Goal: Task Accomplishment & Management: Complete application form

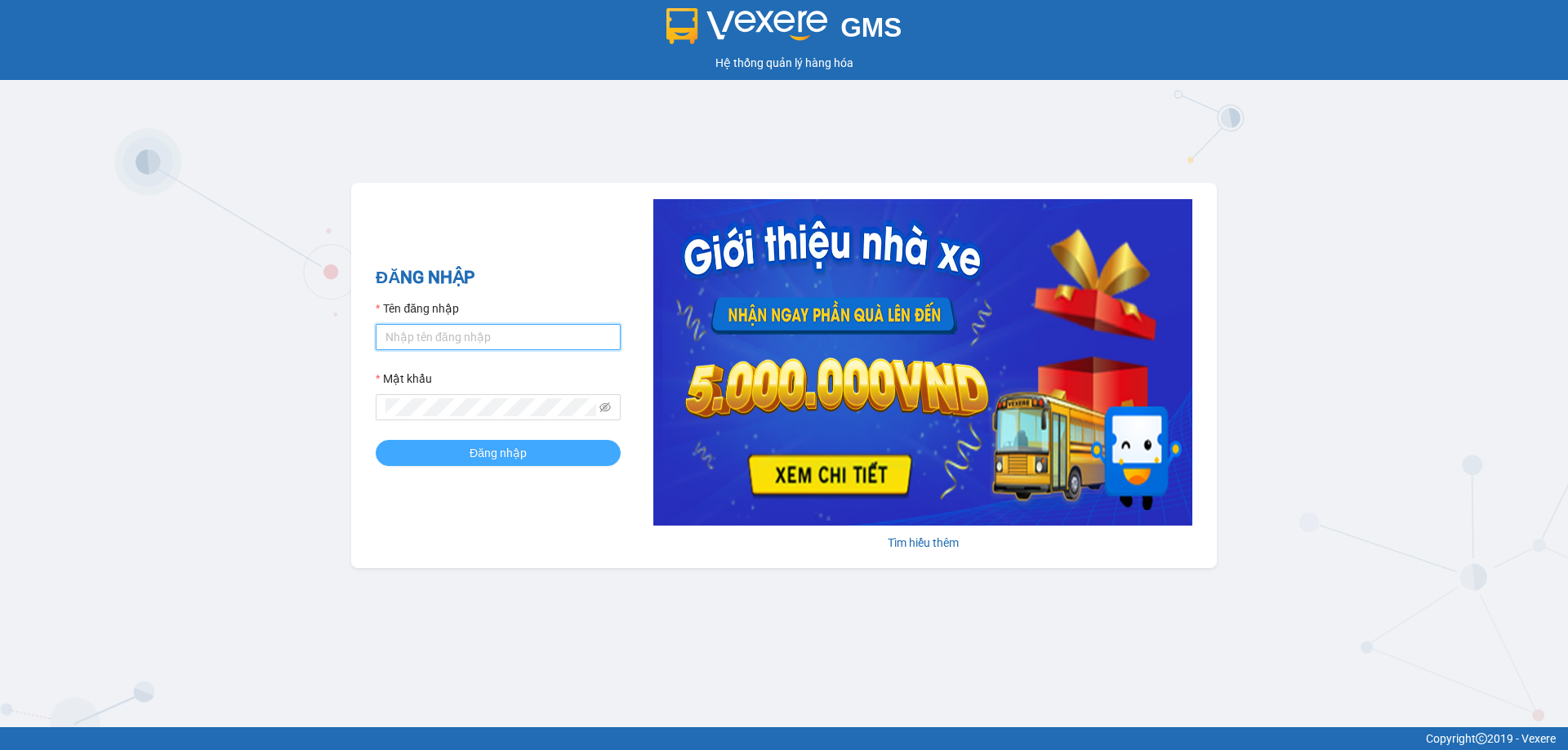
type input "ty.quythao"
click at [510, 451] on span "Đăng nhập" at bounding box center [498, 453] width 57 height 18
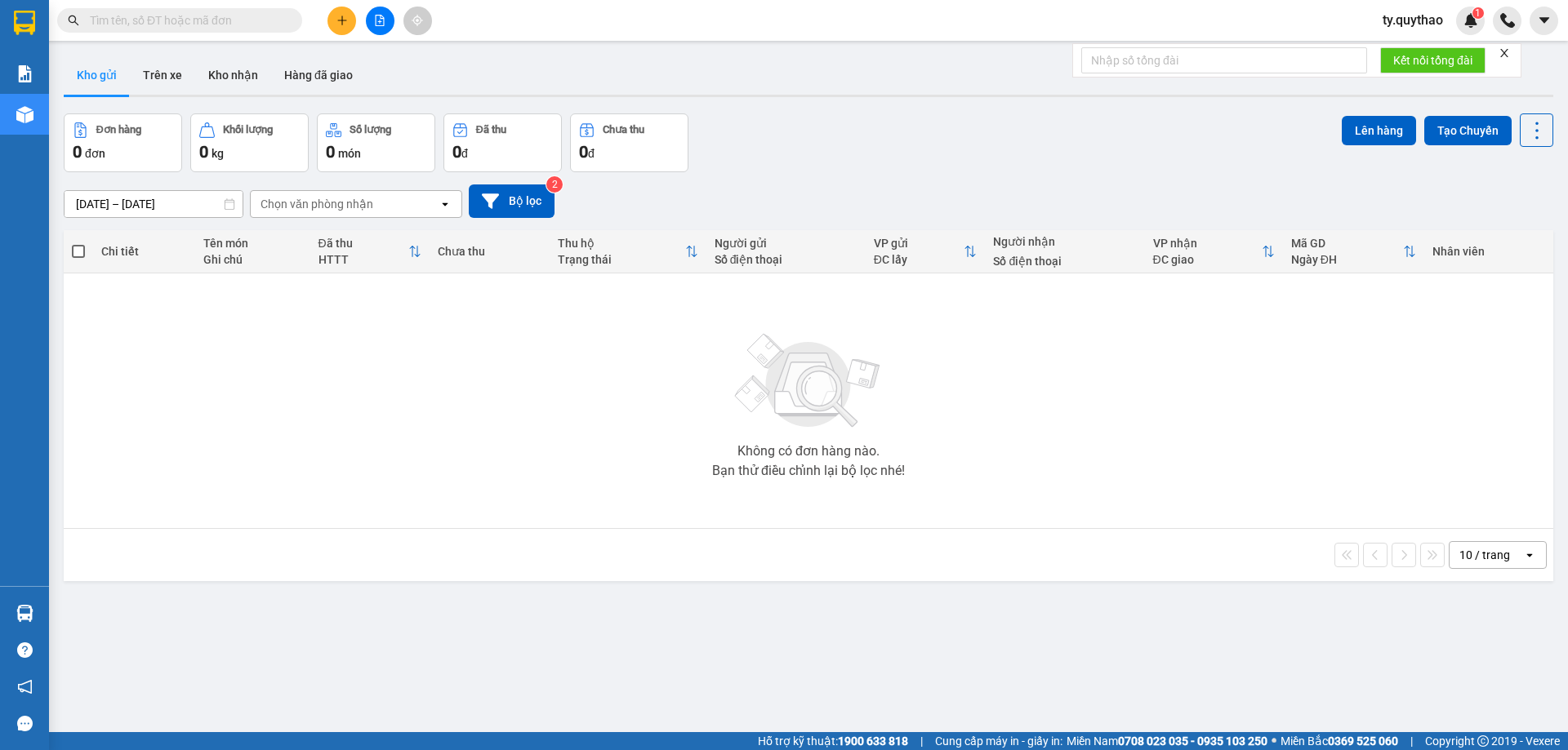
click at [1185, 679] on div "ver 1.8.138 Kho gửi Trên xe Kho nhận Hàng đã giao Đơn hàng 0 đơn Khối lượng 0 k…" at bounding box center [809, 424] width 1502 height 750
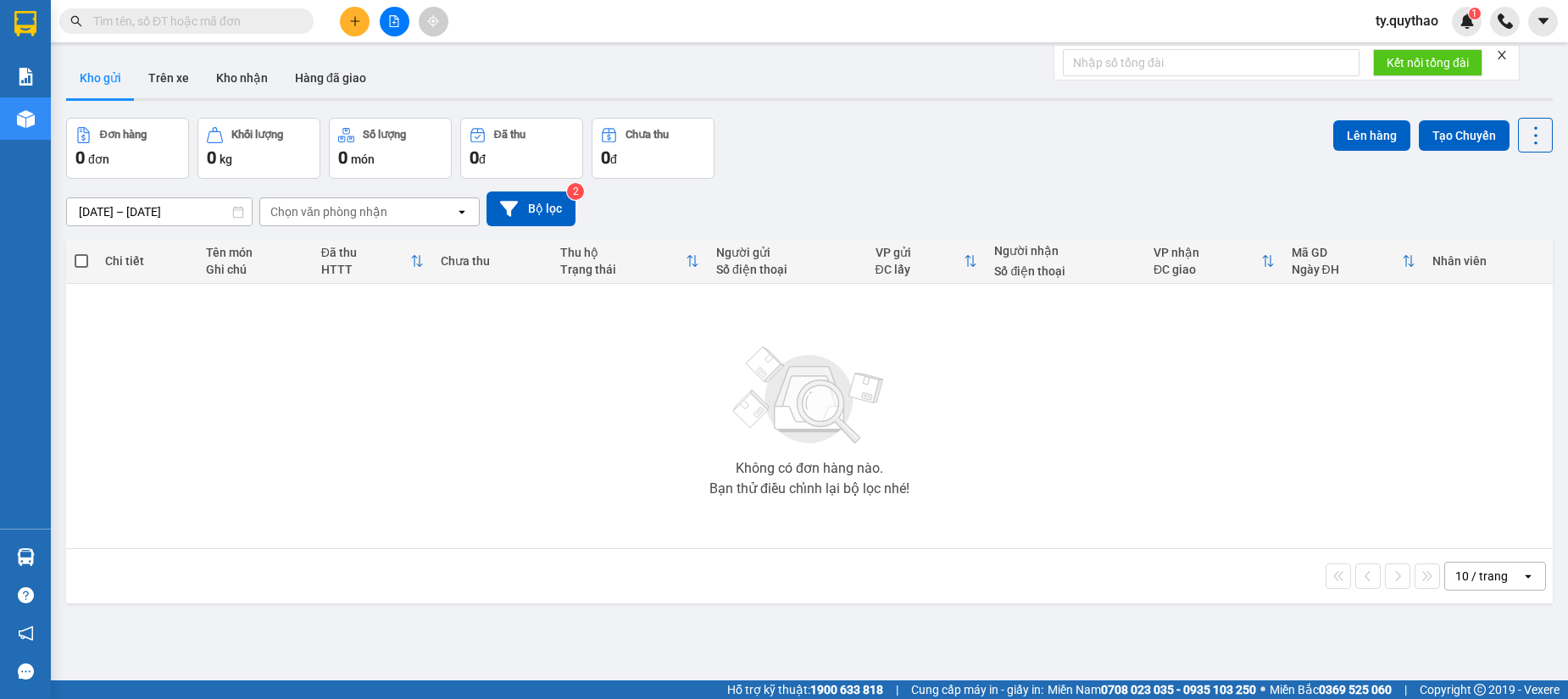
click at [226, 24] on input "text" at bounding box center [194, 22] width 200 height 19
type input "d"
type input "đa"
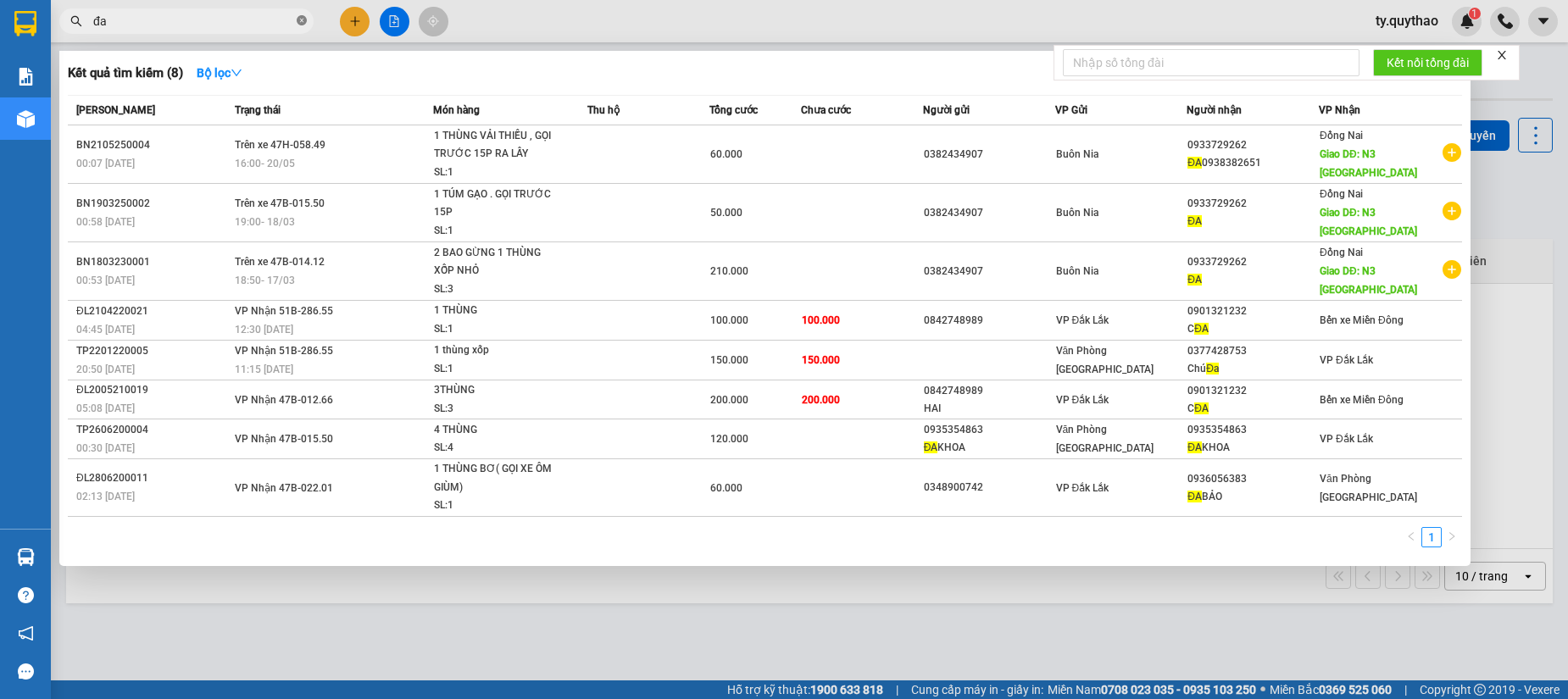
click at [302, 20] on icon "close-circle" at bounding box center [302, 20] width 10 height 10
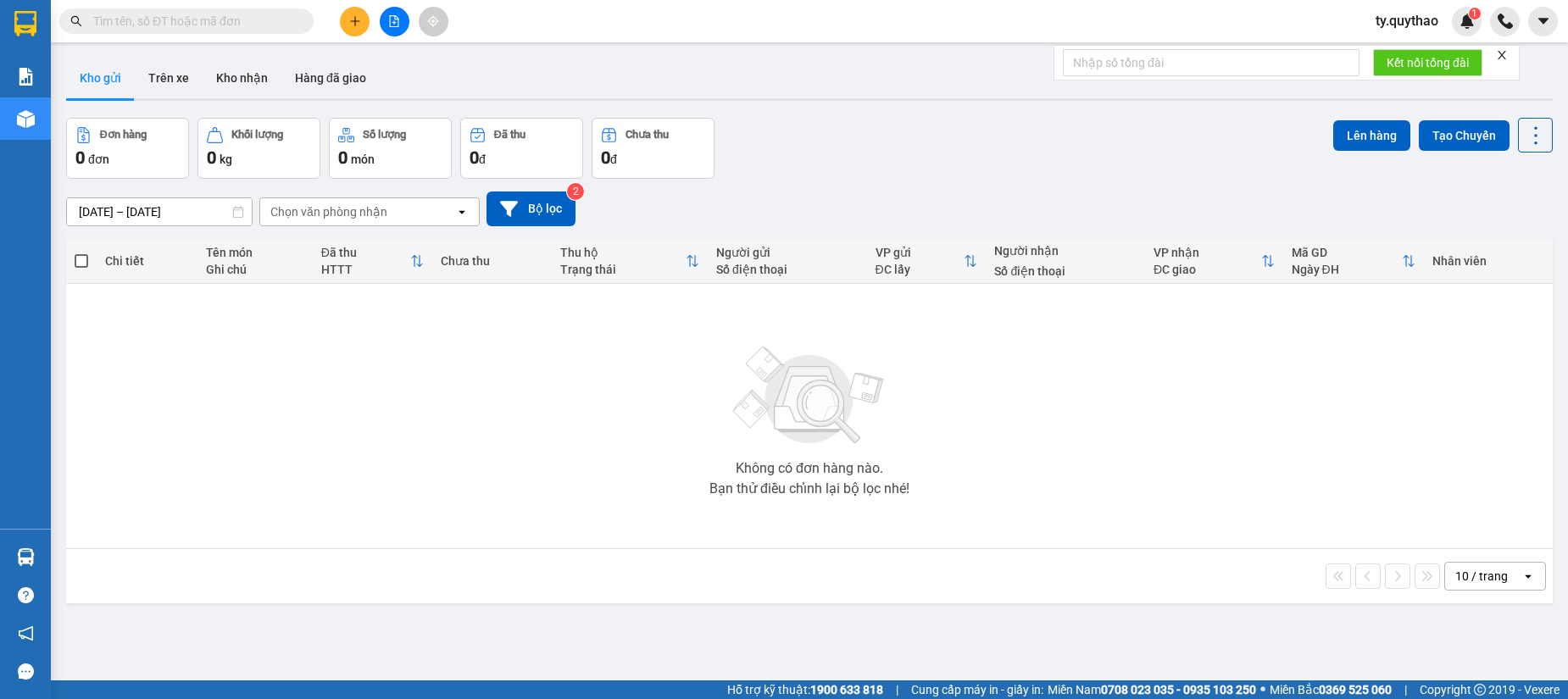
click at [221, 27] on input "text" at bounding box center [194, 22] width 200 height 19
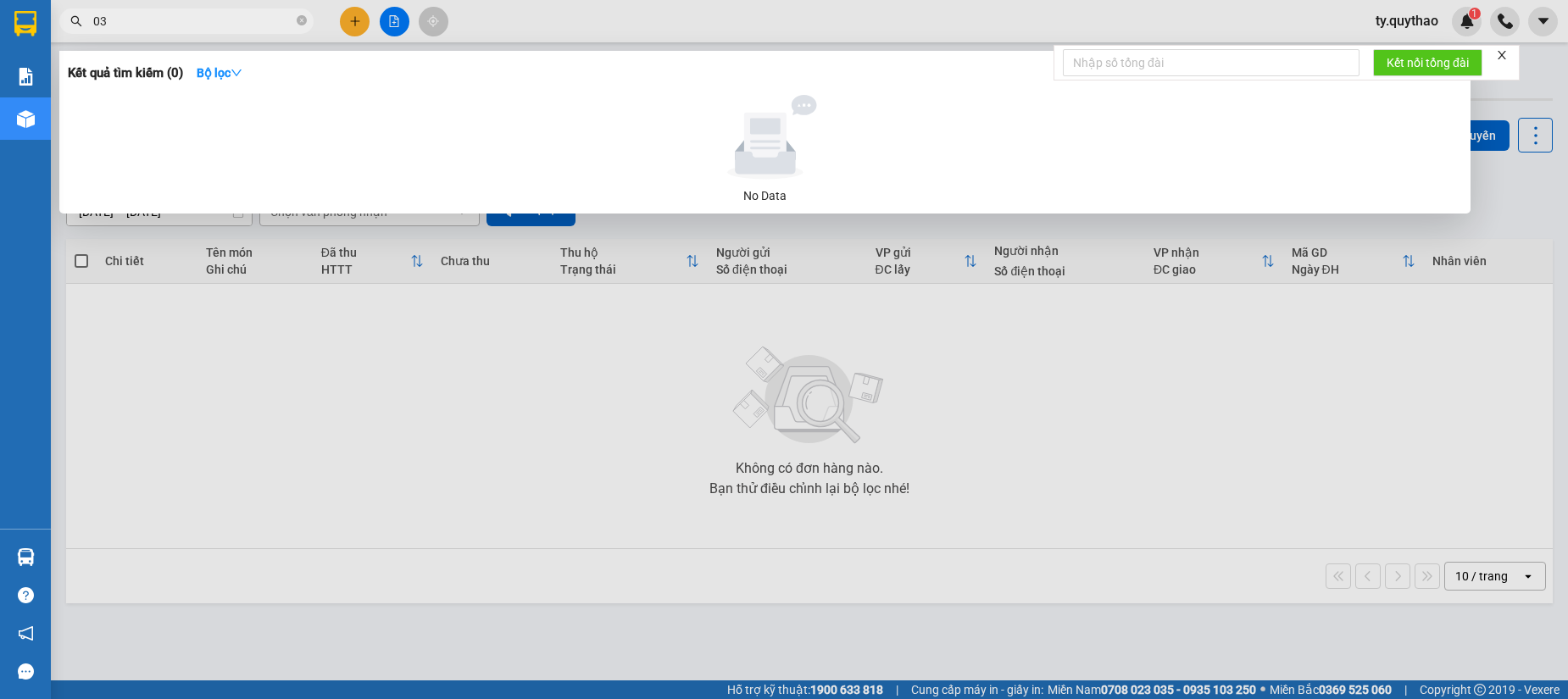
type input "0"
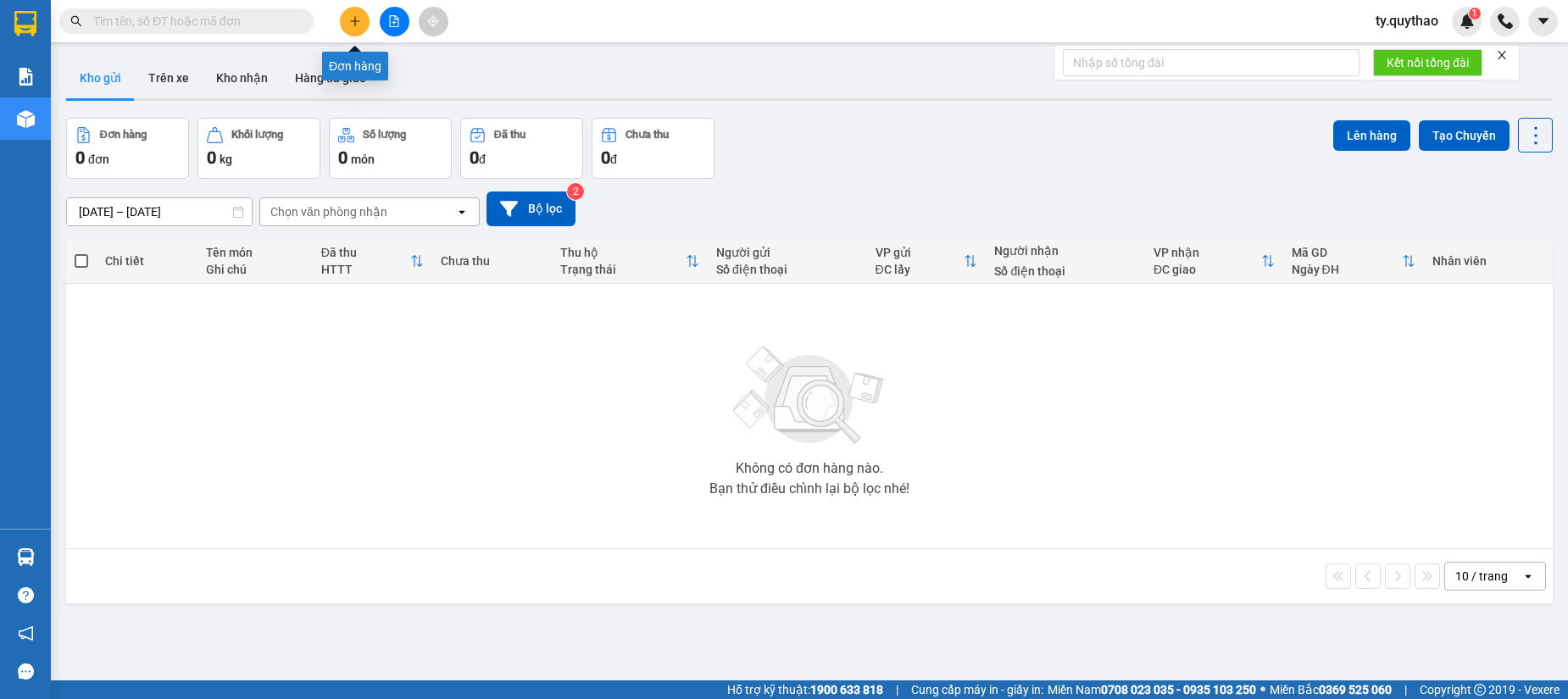
click at [354, 15] on icon "plus" at bounding box center [355, 21] width 12 height 12
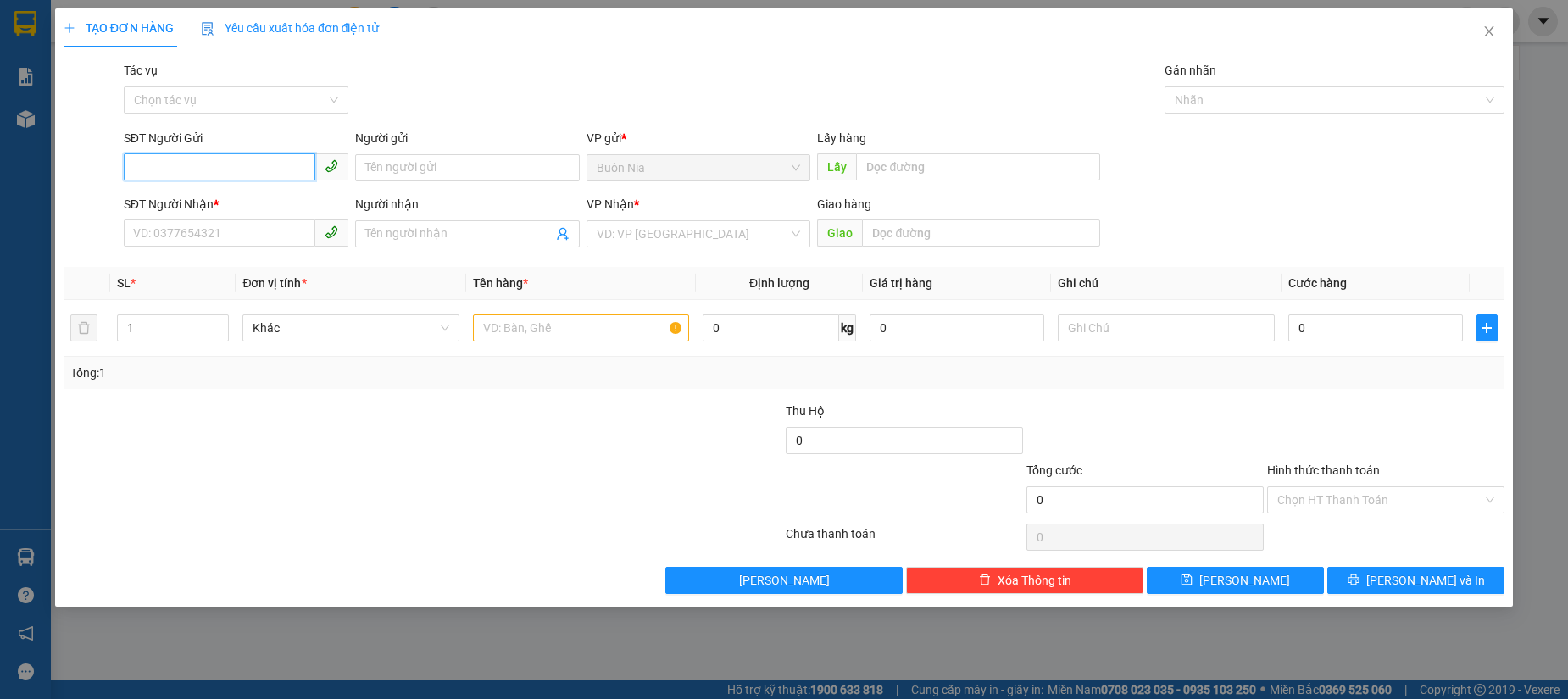
click at [217, 161] on input "SĐT Người Gửi" at bounding box center [219, 166] width 192 height 27
click at [261, 235] on input "SĐT Người Nhận *" at bounding box center [219, 232] width 192 height 27
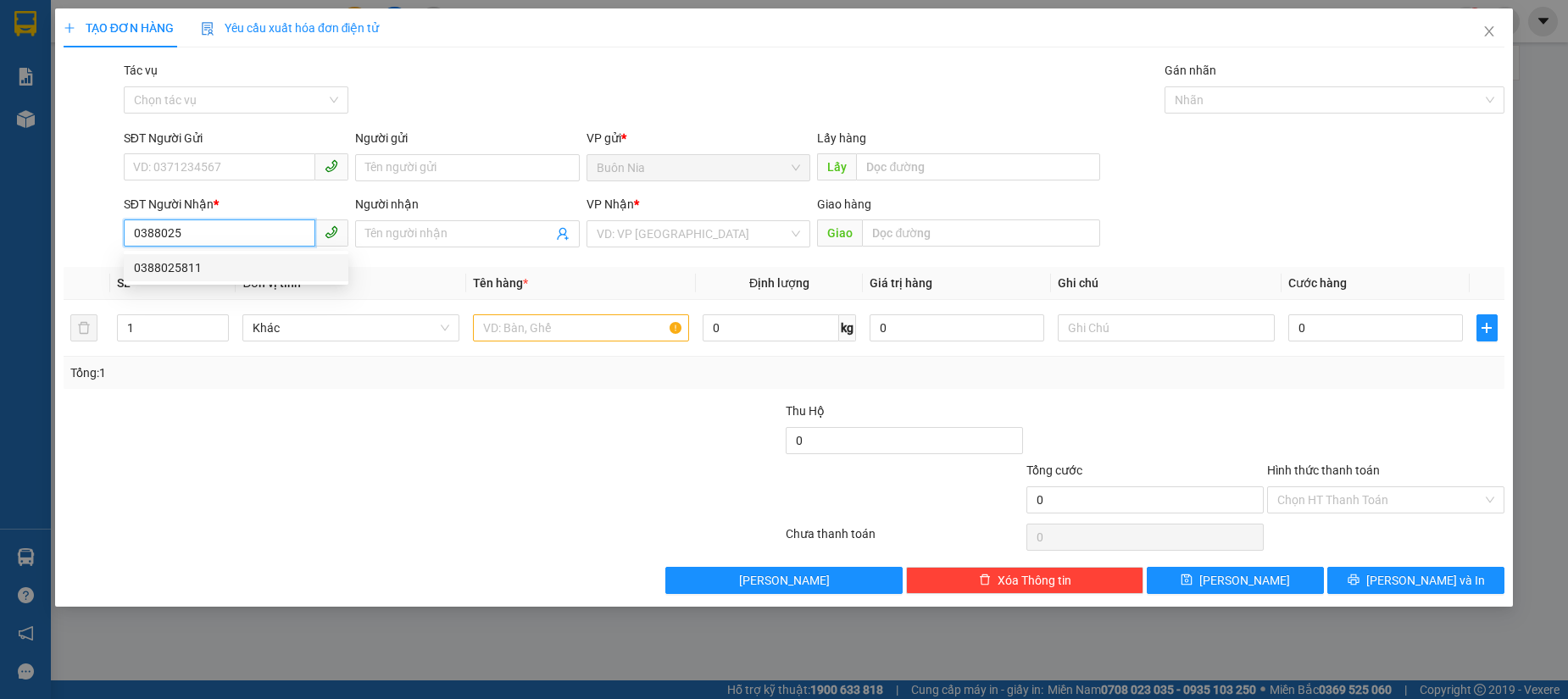
click at [297, 269] on div "0388025811" at bounding box center [236, 268] width 204 height 19
type input "0388025811"
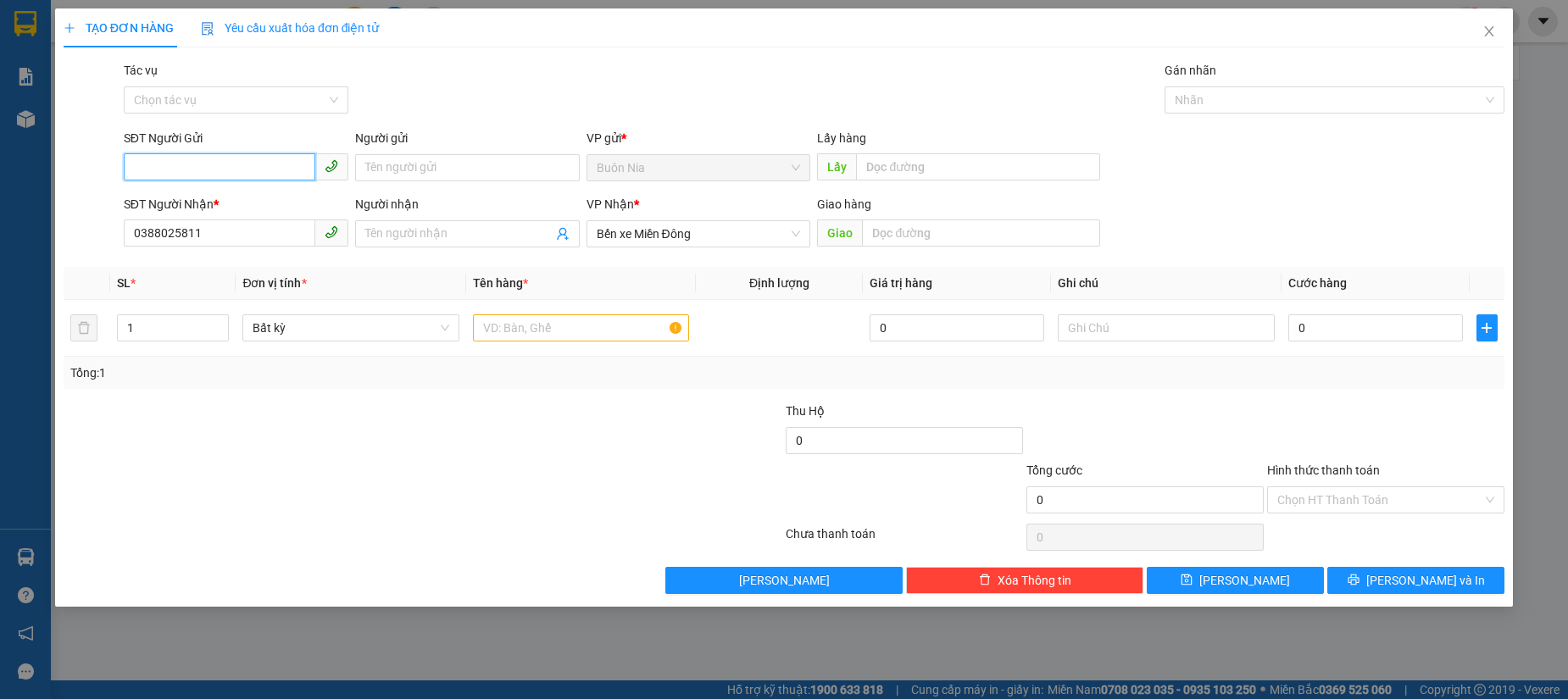
click at [218, 161] on input "SĐT Người Gửi" at bounding box center [219, 166] width 192 height 27
click at [226, 196] on div "0382434907" at bounding box center [236, 202] width 204 height 19
type input "0382434907"
click at [592, 330] on input "text" at bounding box center [580, 328] width 216 height 27
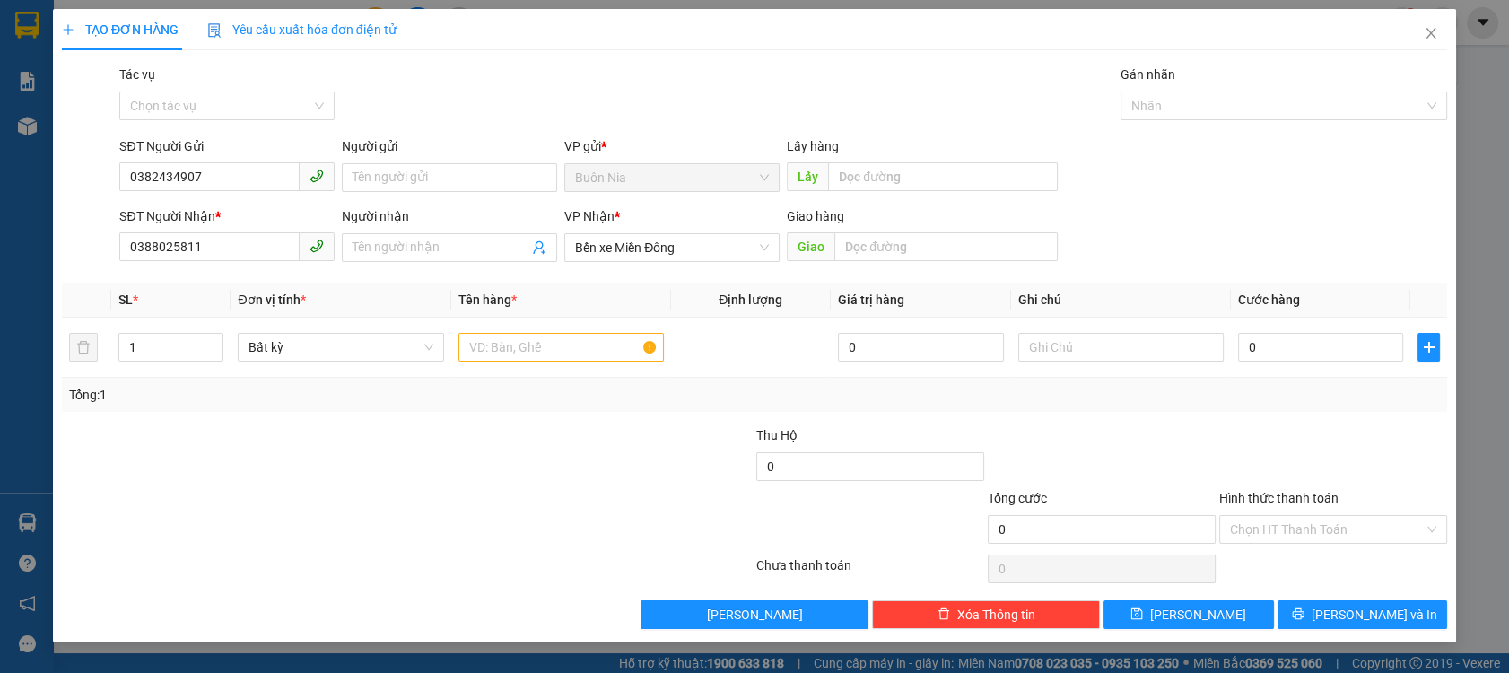
drag, startPoint x: 1424, startPoint y: 2, endPoint x: 481, endPoint y: 484, distance: 1059.7
click at [474, 488] on div at bounding box center [291, 519] width 463 height 63
click at [560, 342] on input "text" at bounding box center [560, 347] width 205 height 29
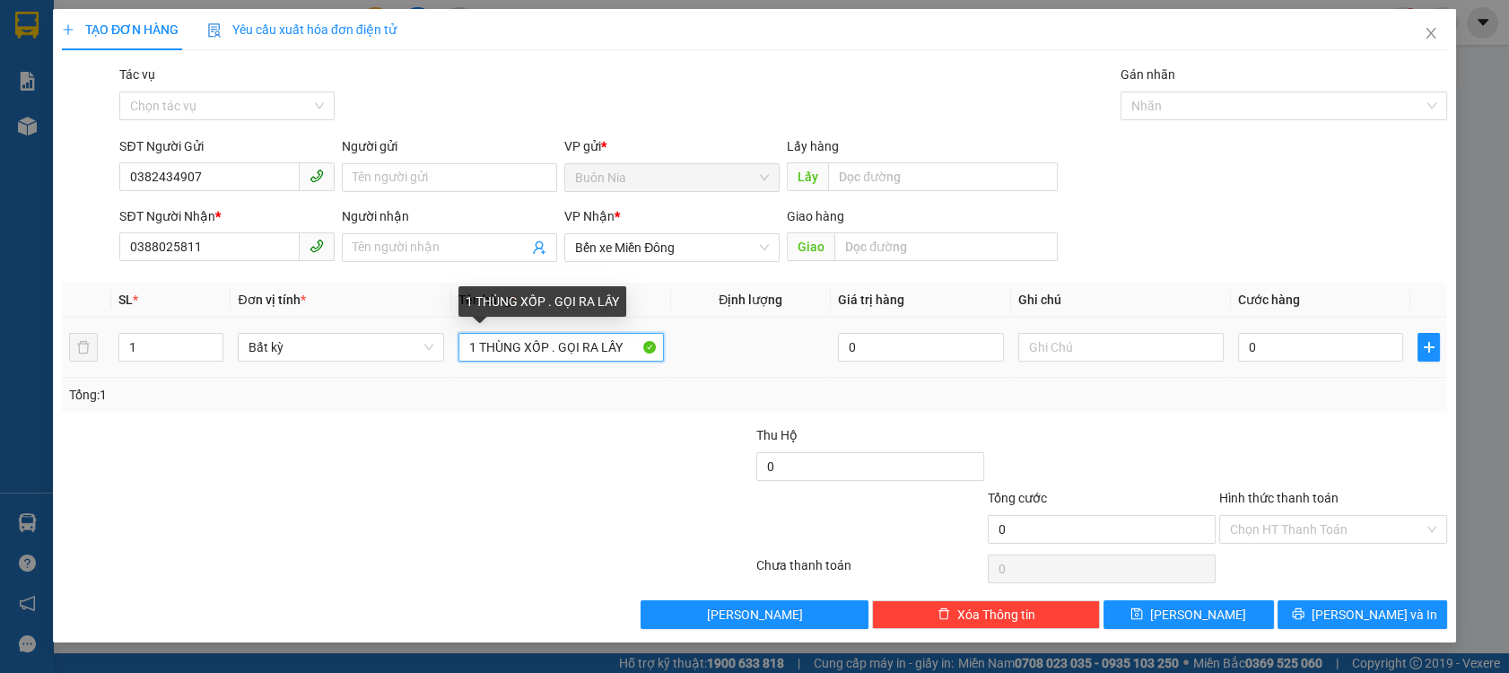
click at [553, 347] on input "1 THÙNG XỐP . GỌI RA LẤY" at bounding box center [560, 347] width 205 height 29
click at [550, 349] on input "1 THÙNG XỐP . GỌI RA LẤY" at bounding box center [560, 347] width 205 height 29
type input "1 THÙNG XỐP. GỌI RA LẤY"
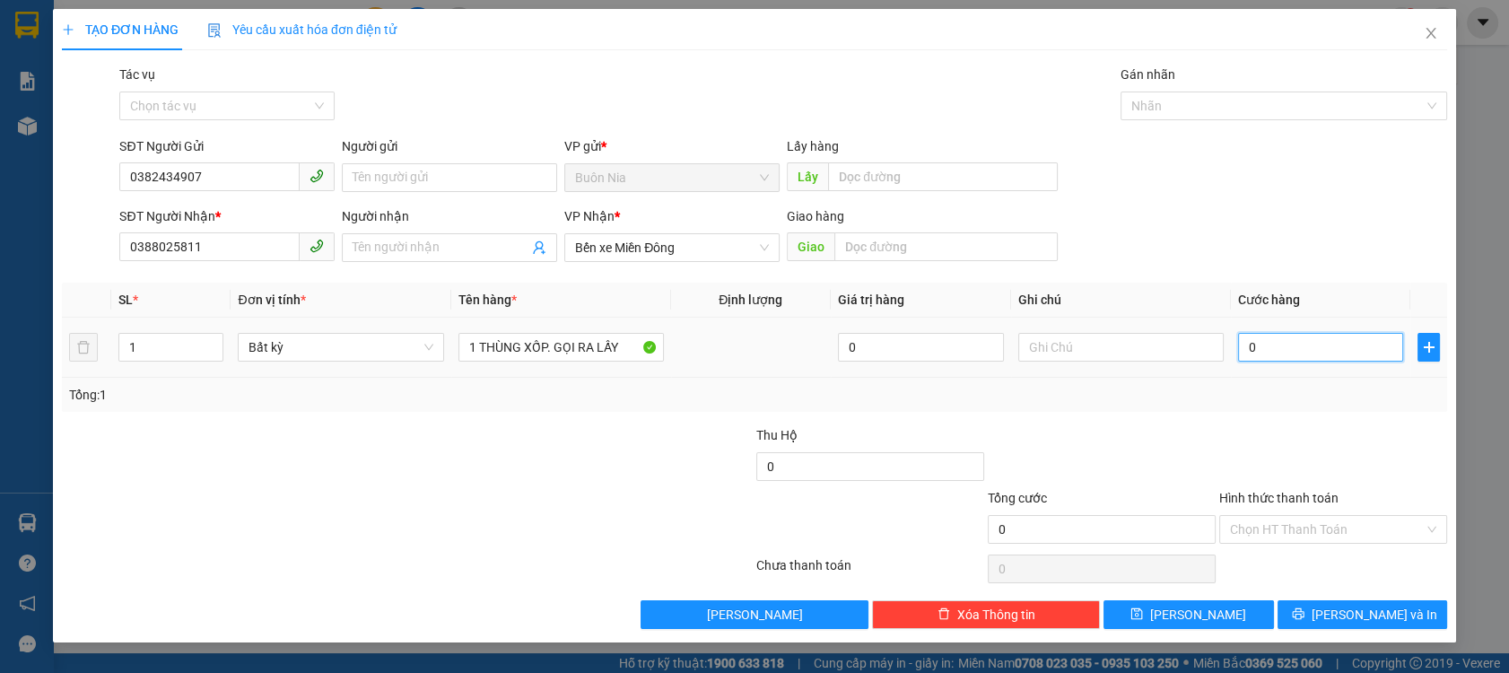
click at [1248, 346] on input "0" at bounding box center [1321, 347] width 166 height 29
type input "5"
type input "50"
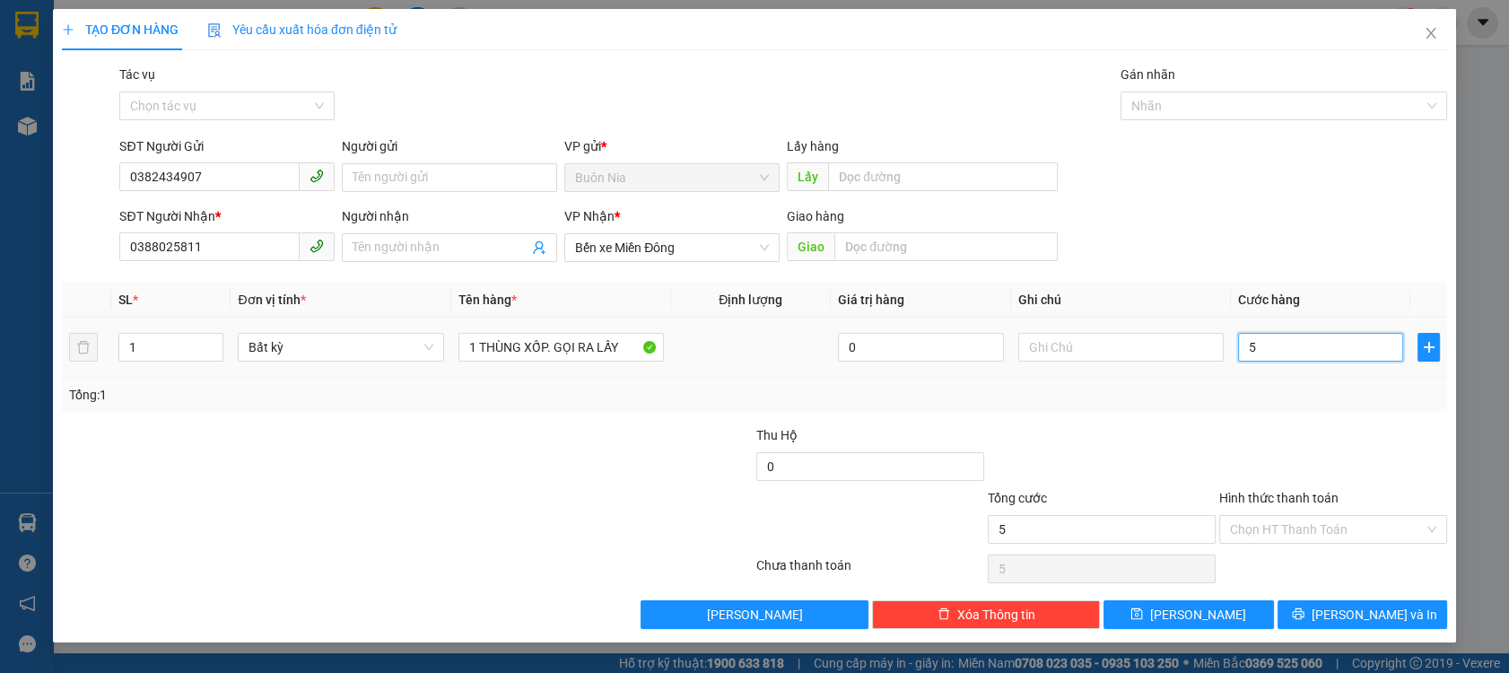
type input "50"
type input "500"
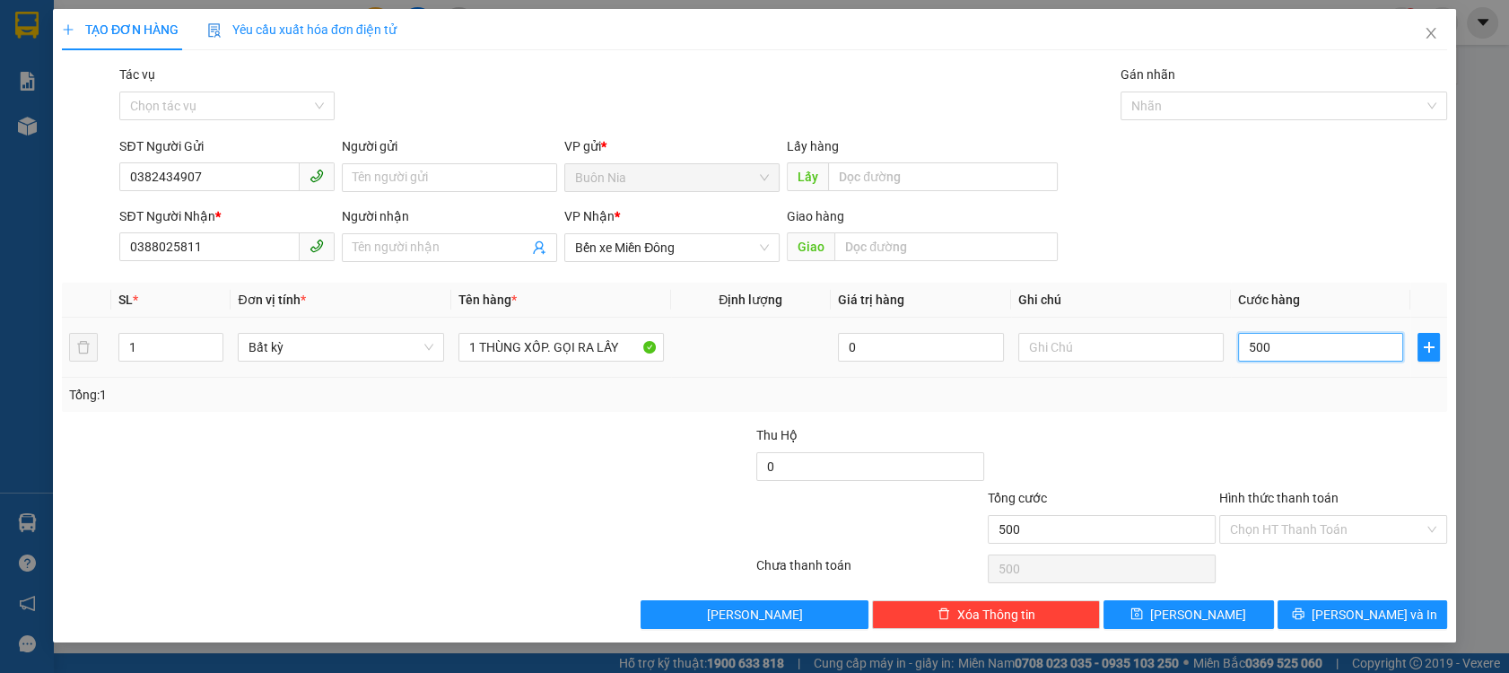
type input "5.000"
type input "50.000"
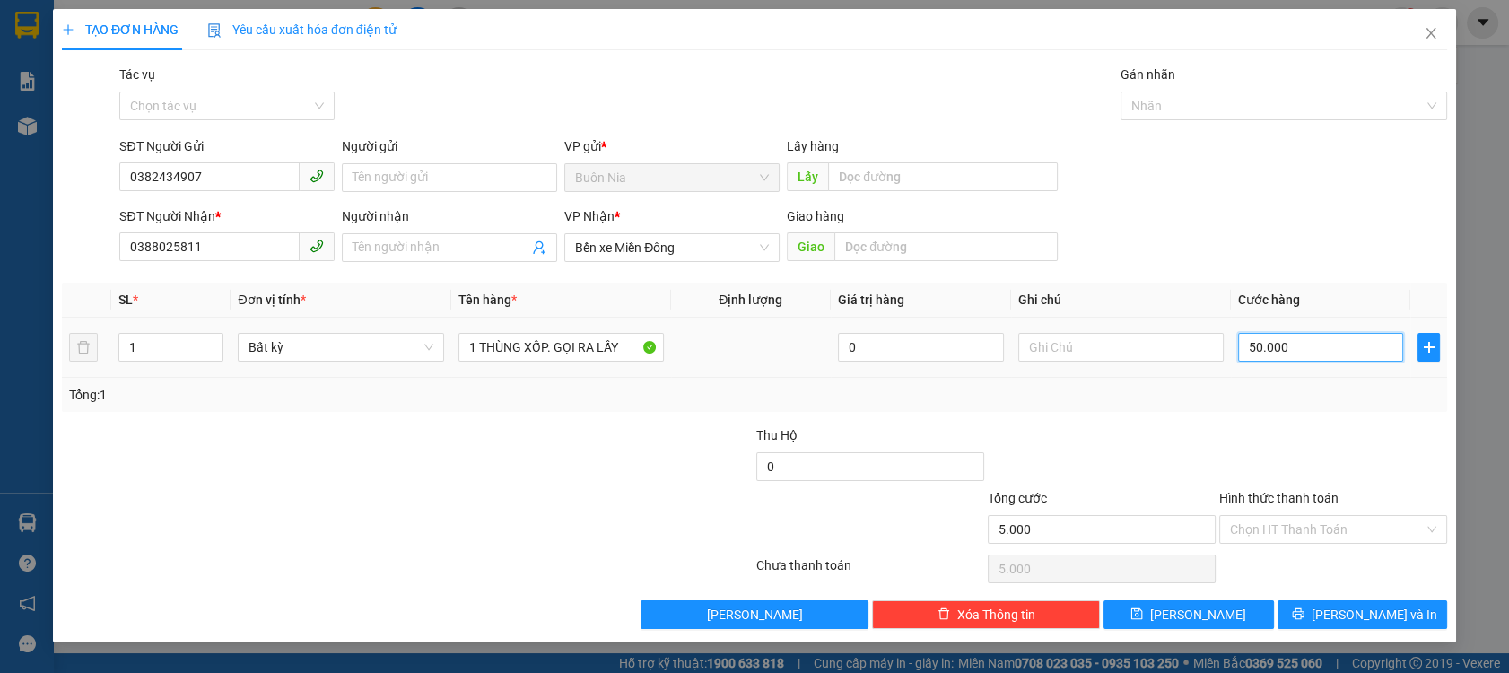
type input "50.000"
click at [1275, 536] on input "Hình thức thanh toán" at bounding box center [1327, 529] width 194 height 27
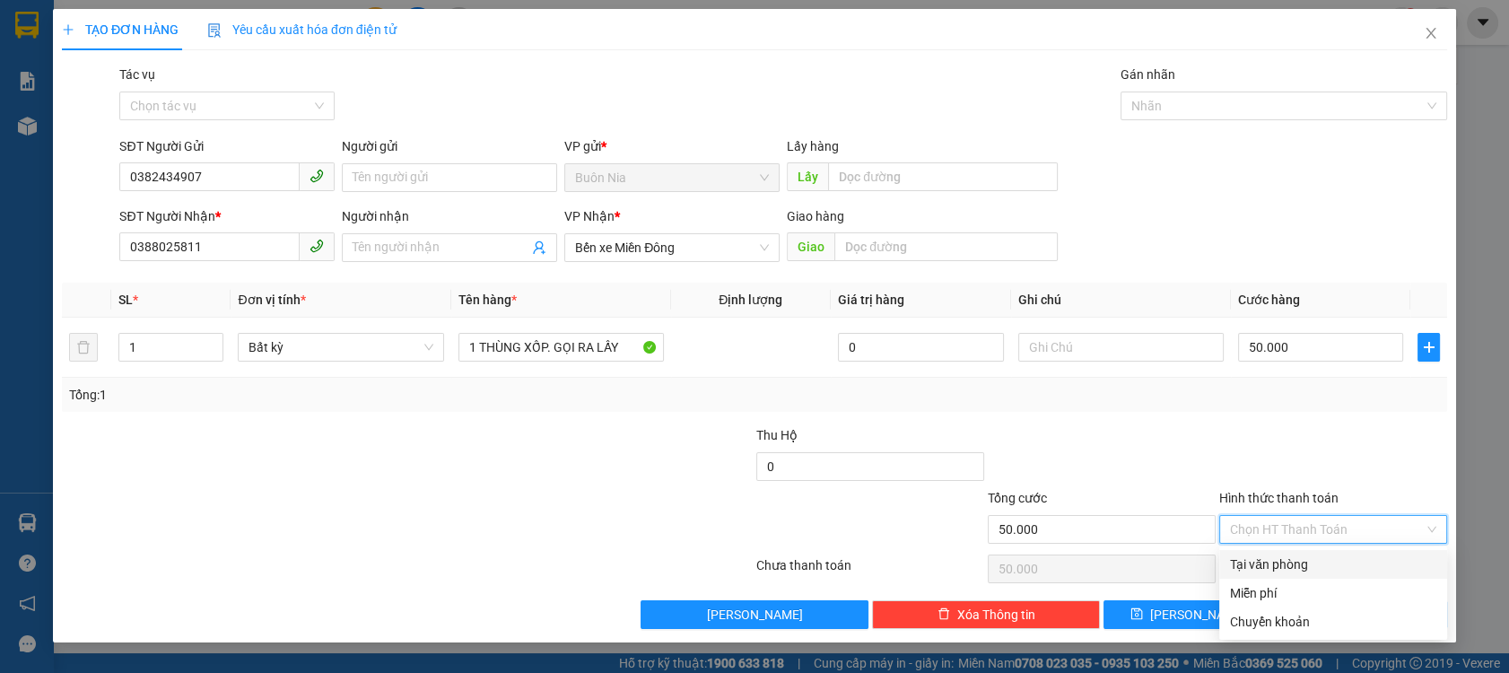
click at [1283, 564] on div "Tại văn phòng" at bounding box center [1333, 564] width 206 height 20
click at [1283, 564] on div "Chọn HT Thanh Toán" at bounding box center [1332, 569] width 231 height 36
type input "0"
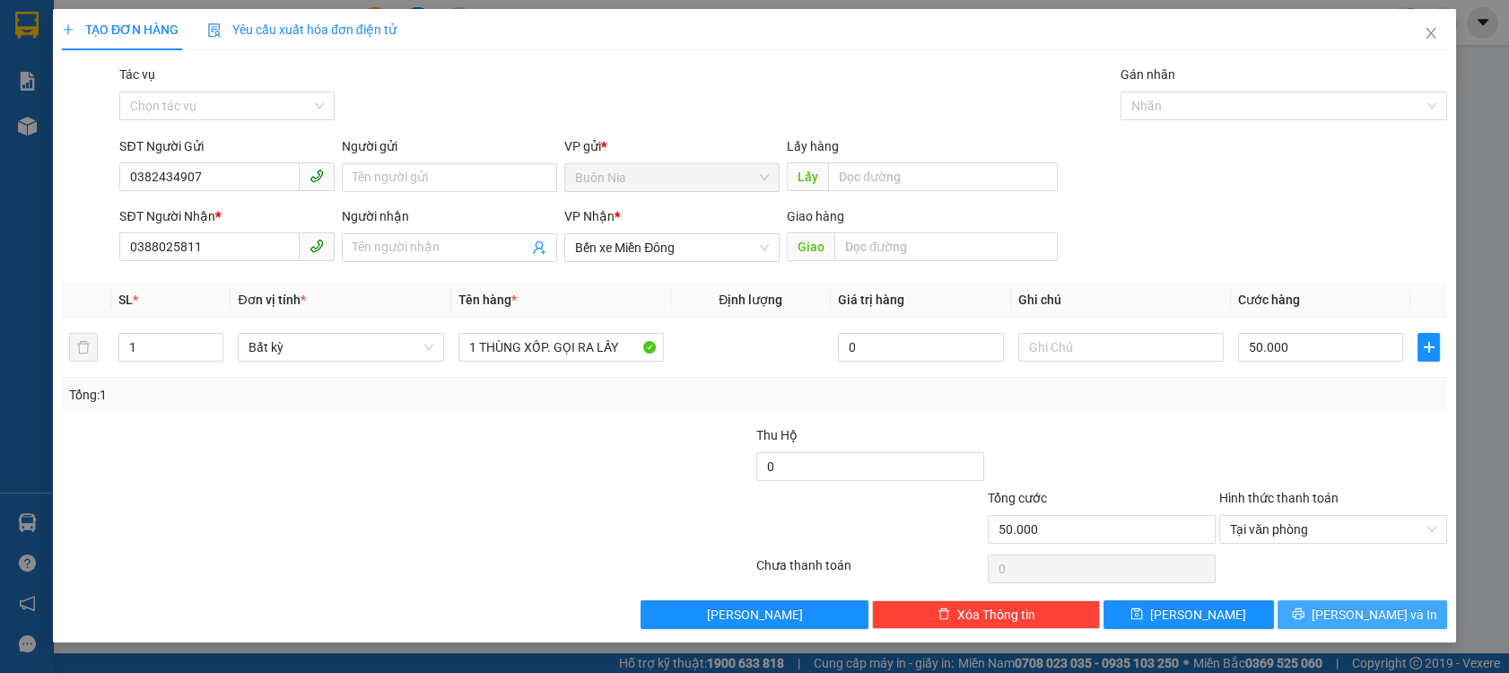
click at [1384, 613] on span "[PERSON_NAME] và In" at bounding box center [1374, 614] width 126 height 20
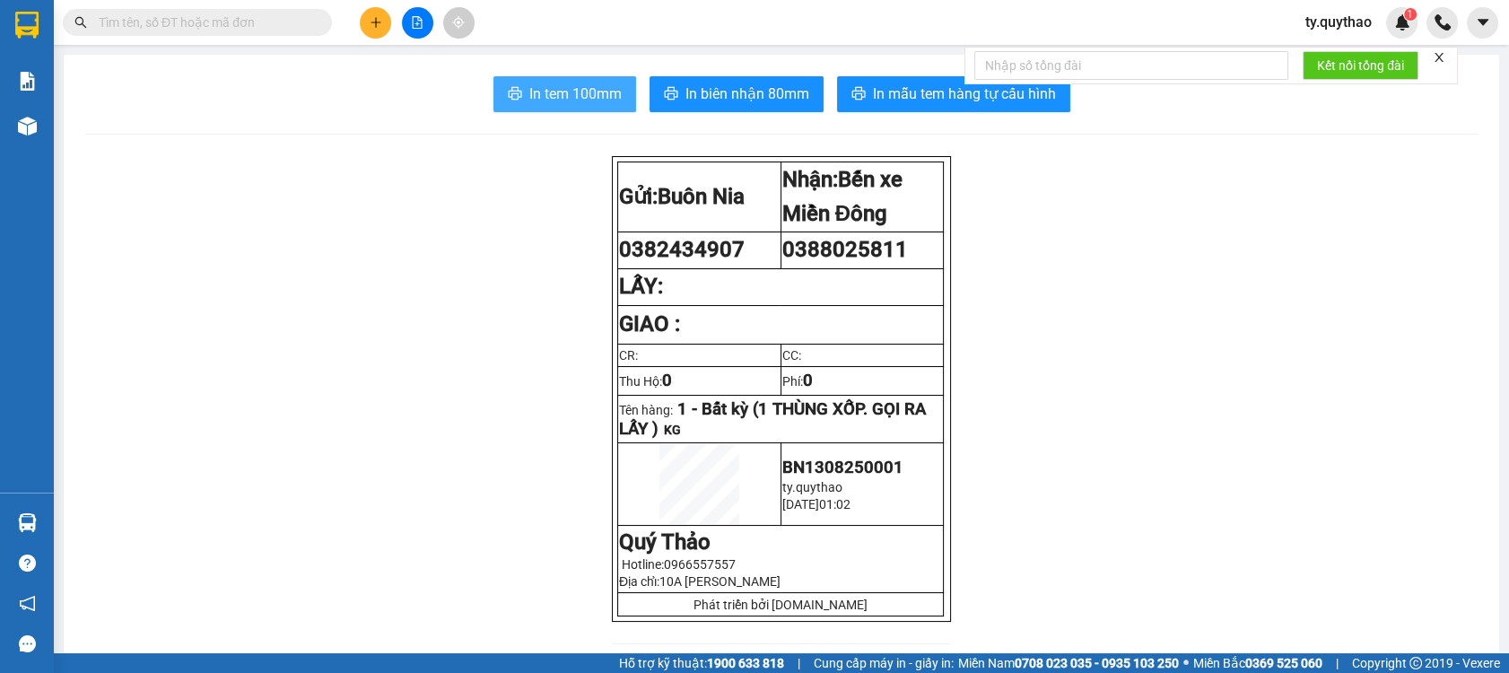
click at [535, 98] on span "In tem 100mm" at bounding box center [575, 94] width 92 height 22
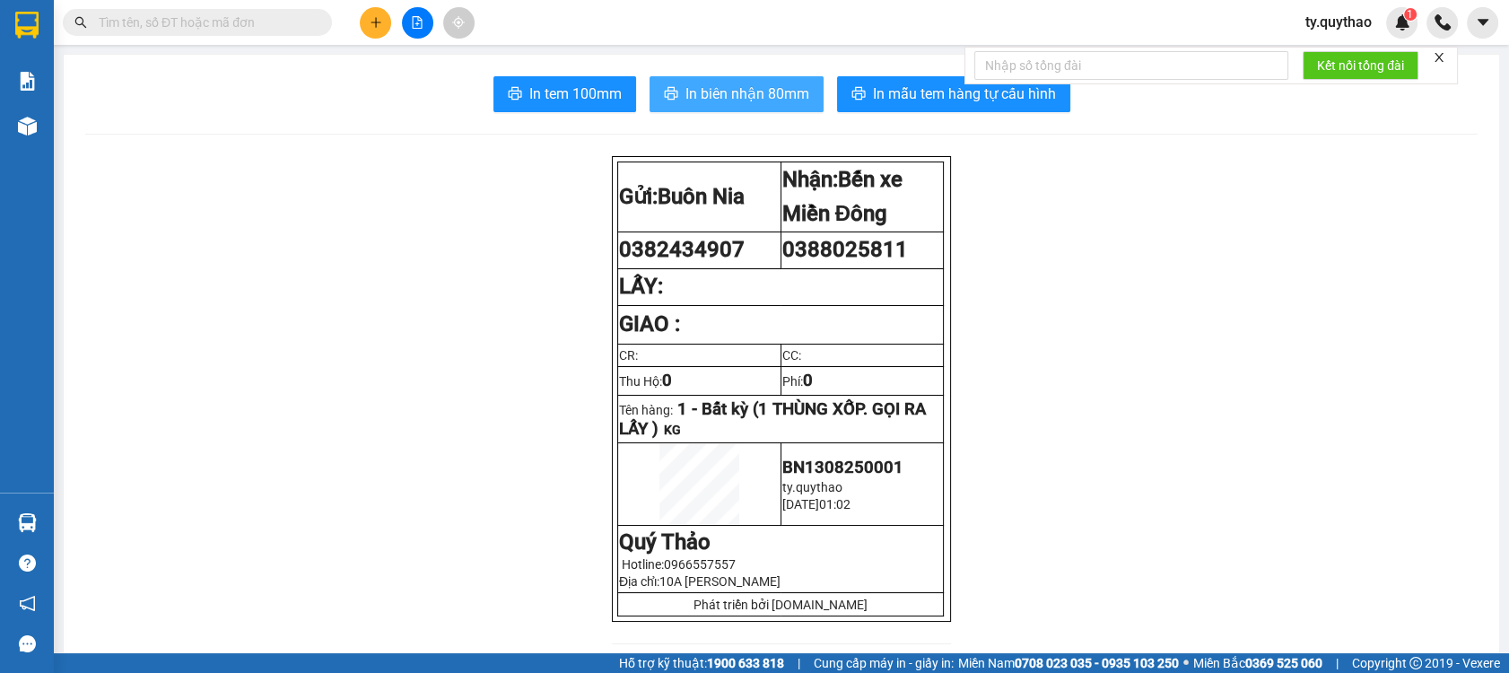
click at [685, 83] on span "In biên nhận 80mm" at bounding box center [747, 94] width 124 height 22
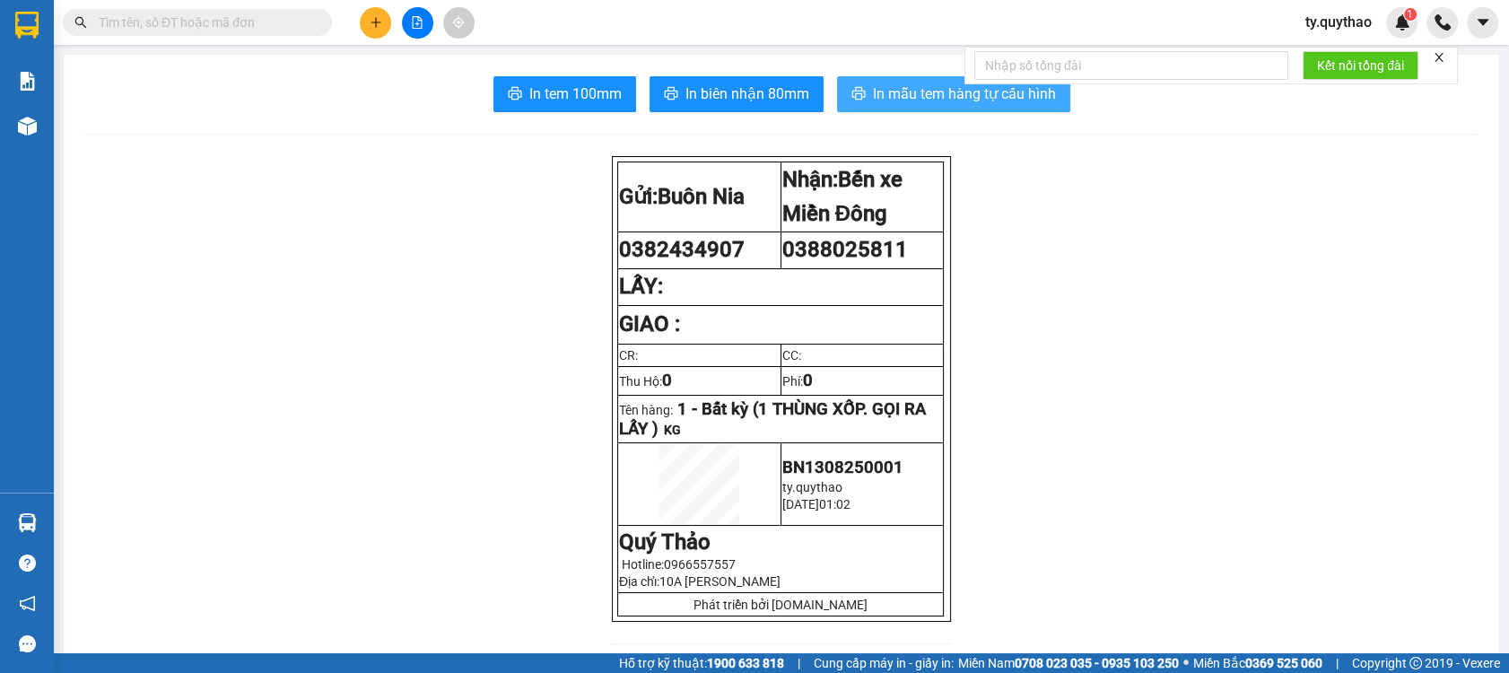
click at [923, 93] on span "In mẫu tem hàng tự cấu hình" at bounding box center [964, 94] width 183 height 22
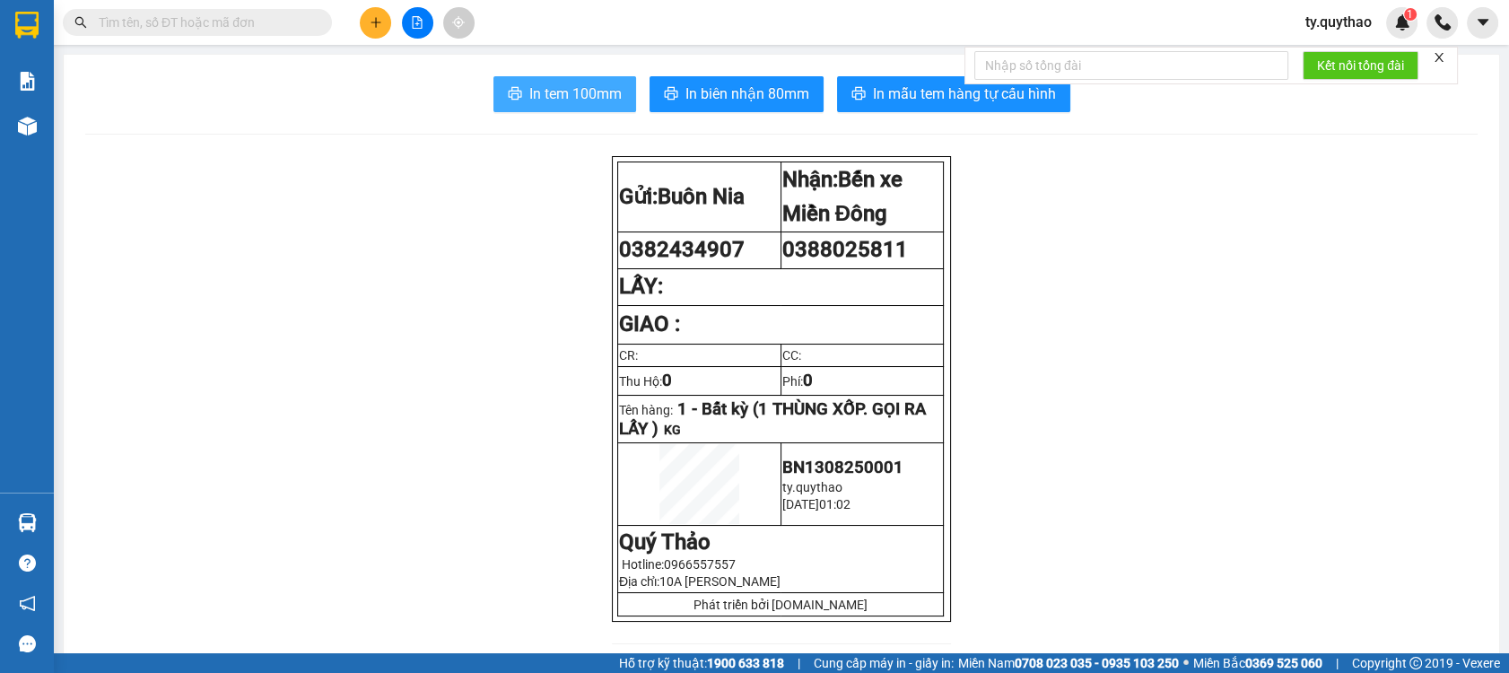
click at [570, 109] on button "In tem 100mm" at bounding box center [564, 94] width 143 height 36
click at [592, 101] on span "In tem 100mm" at bounding box center [575, 94] width 92 height 22
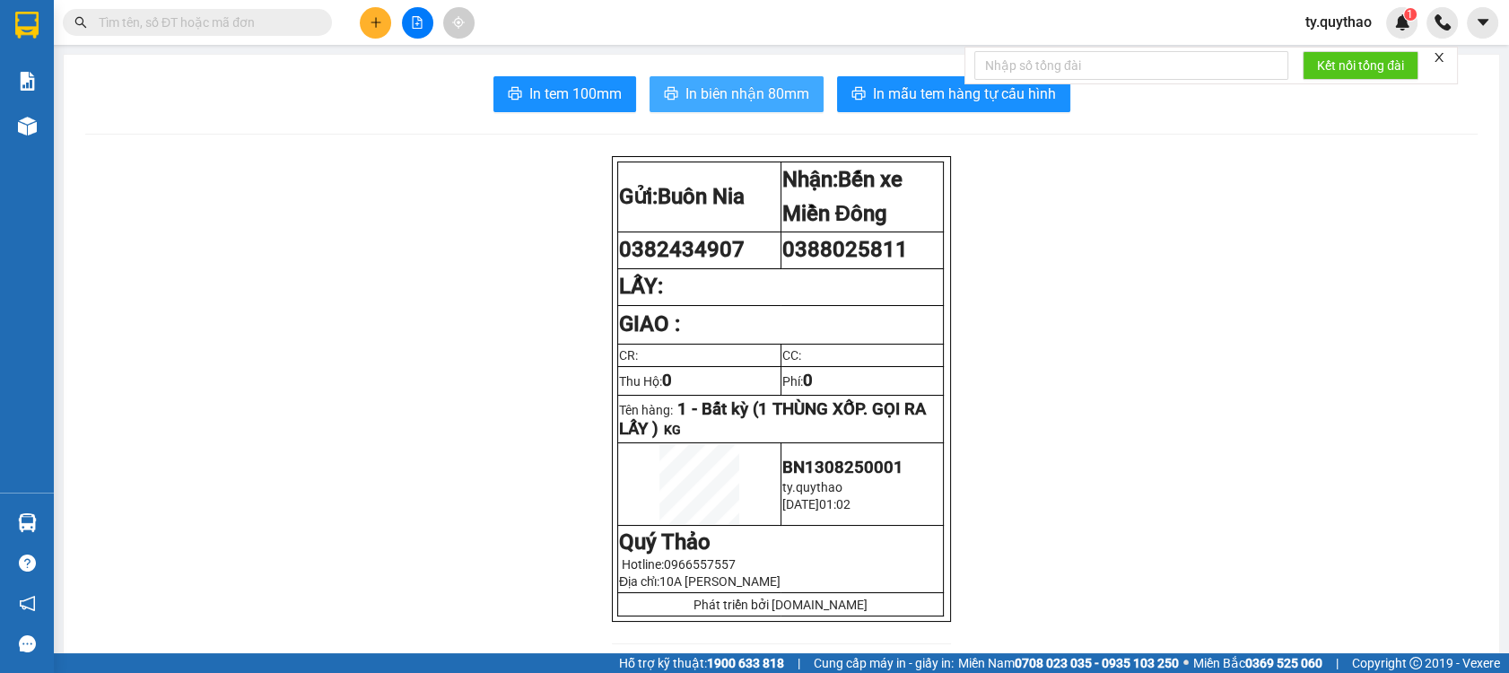
click at [742, 97] on span "In biên nhận 80mm" at bounding box center [747, 94] width 124 height 22
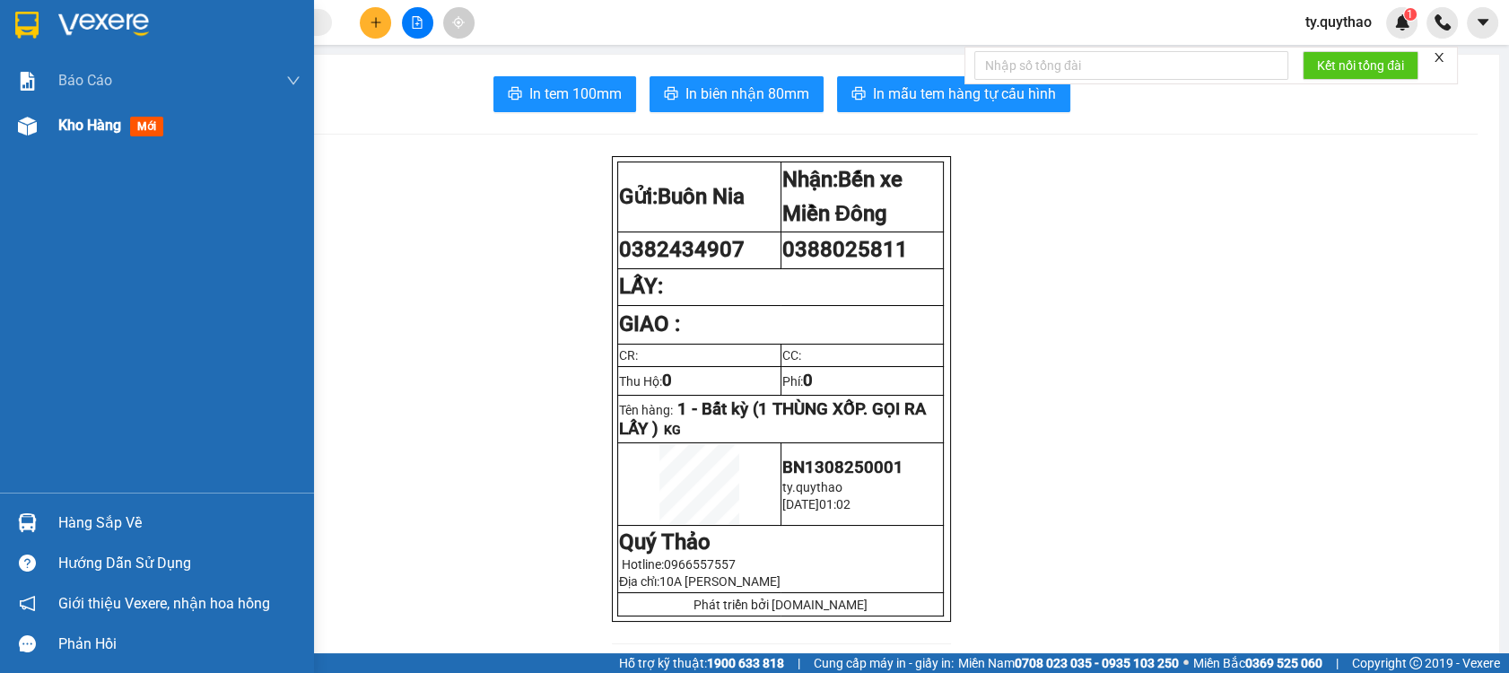
click at [83, 105] on div "Kho hàng mới" at bounding box center [179, 125] width 242 height 45
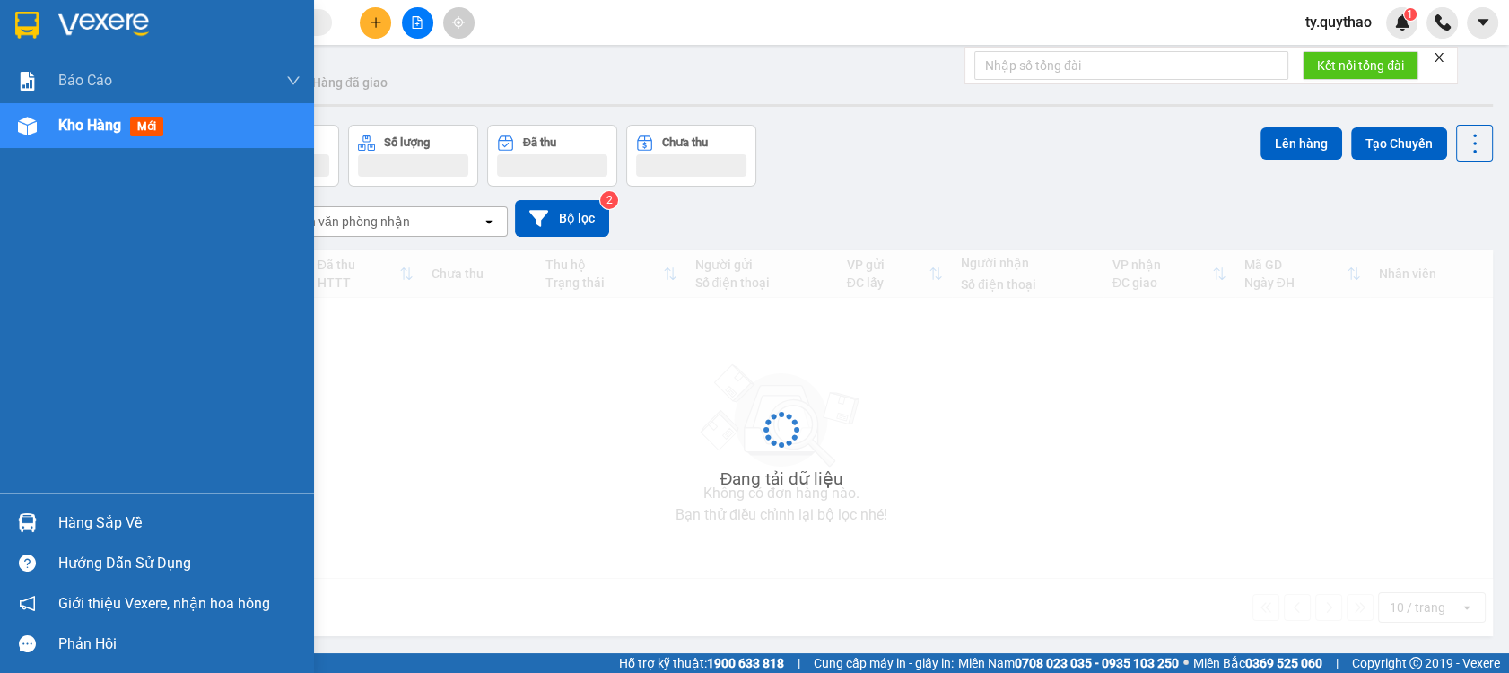
click at [74, 126] on span "Kho hàng" at bounding box center [89, 125] width 63 height 17
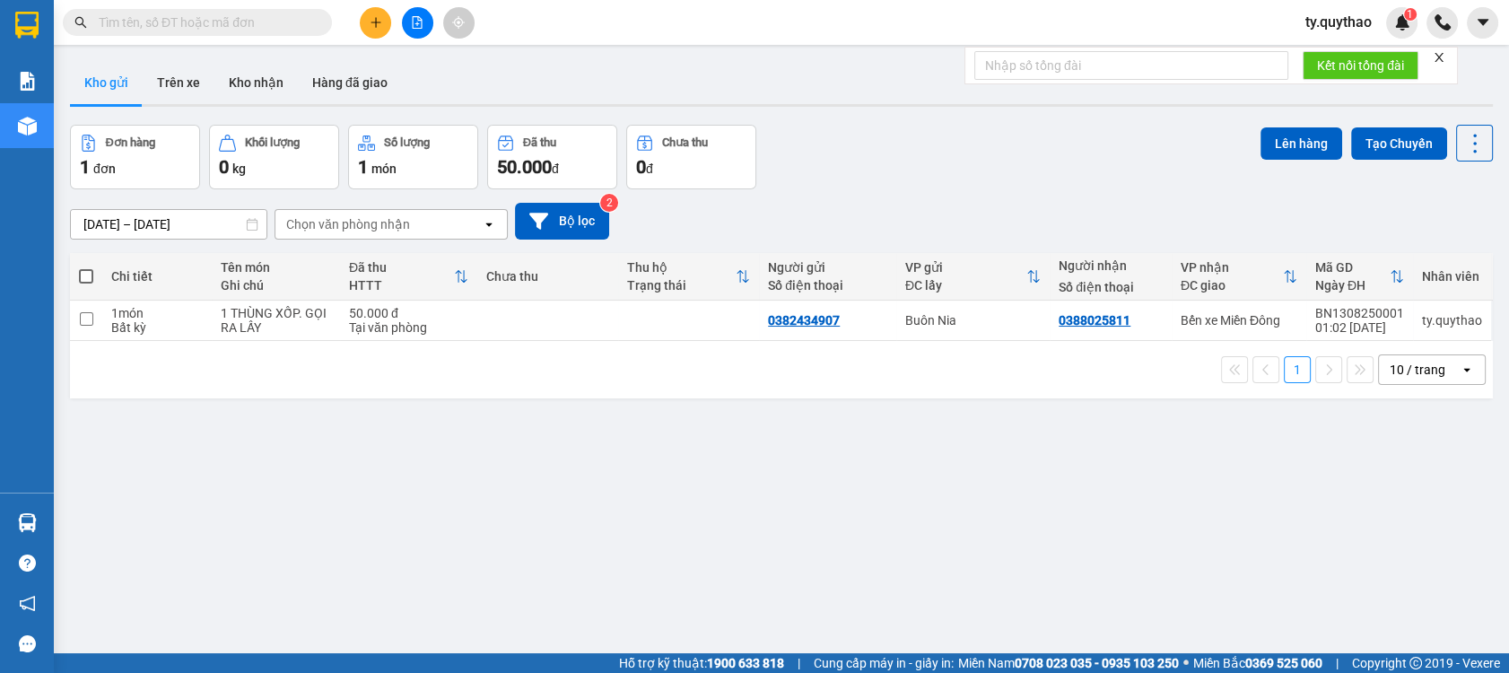
click at [368, 21] on button at bounding box center [375, 22] width 31 height 31
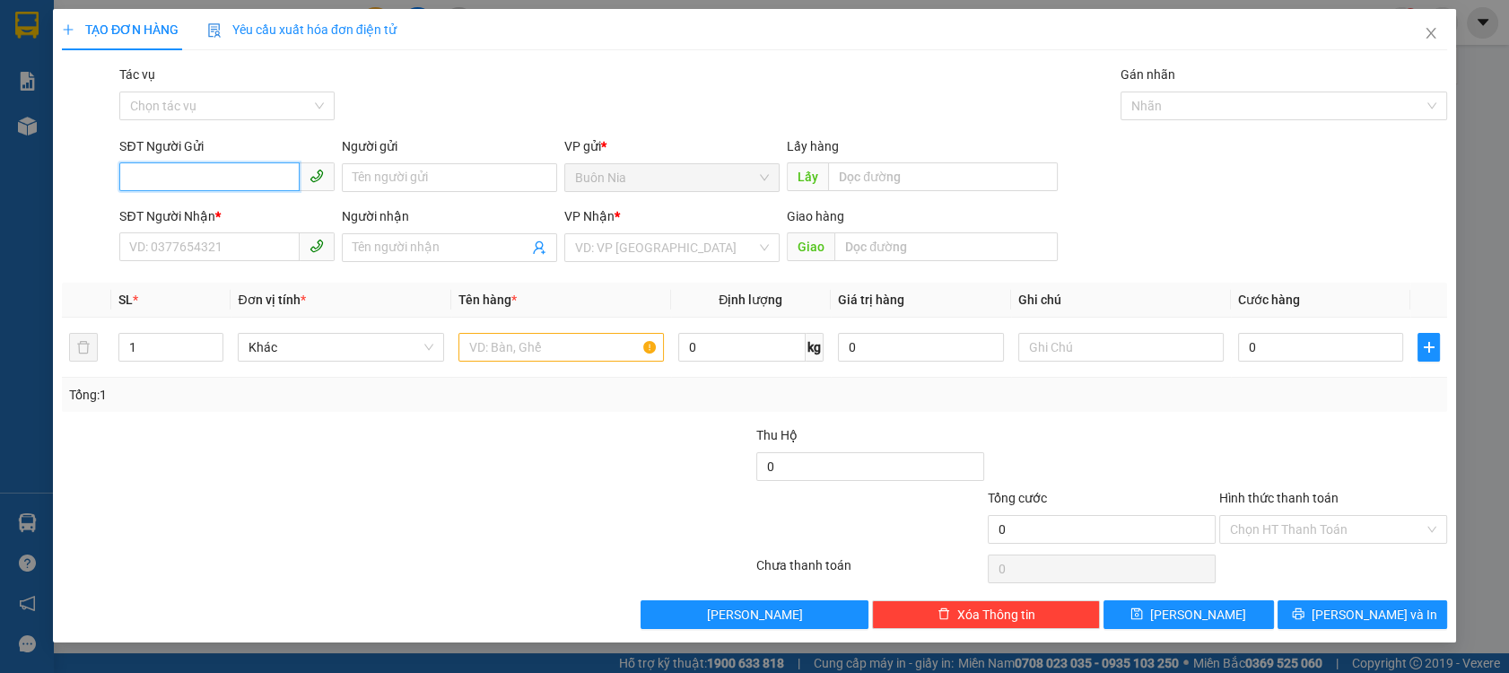
click at [237, 176] on input "SĐT Người Gửi" at bounding box center [209, 176] width 180 height 29
click at [240, 174] on input "0" at bounding box center [209, 176] width 180 height 29
click at [213, 212] on div "0388824681" at bounding box center [227, 214] width 194 height 20
type input "0388824681"
type input "0935373193"
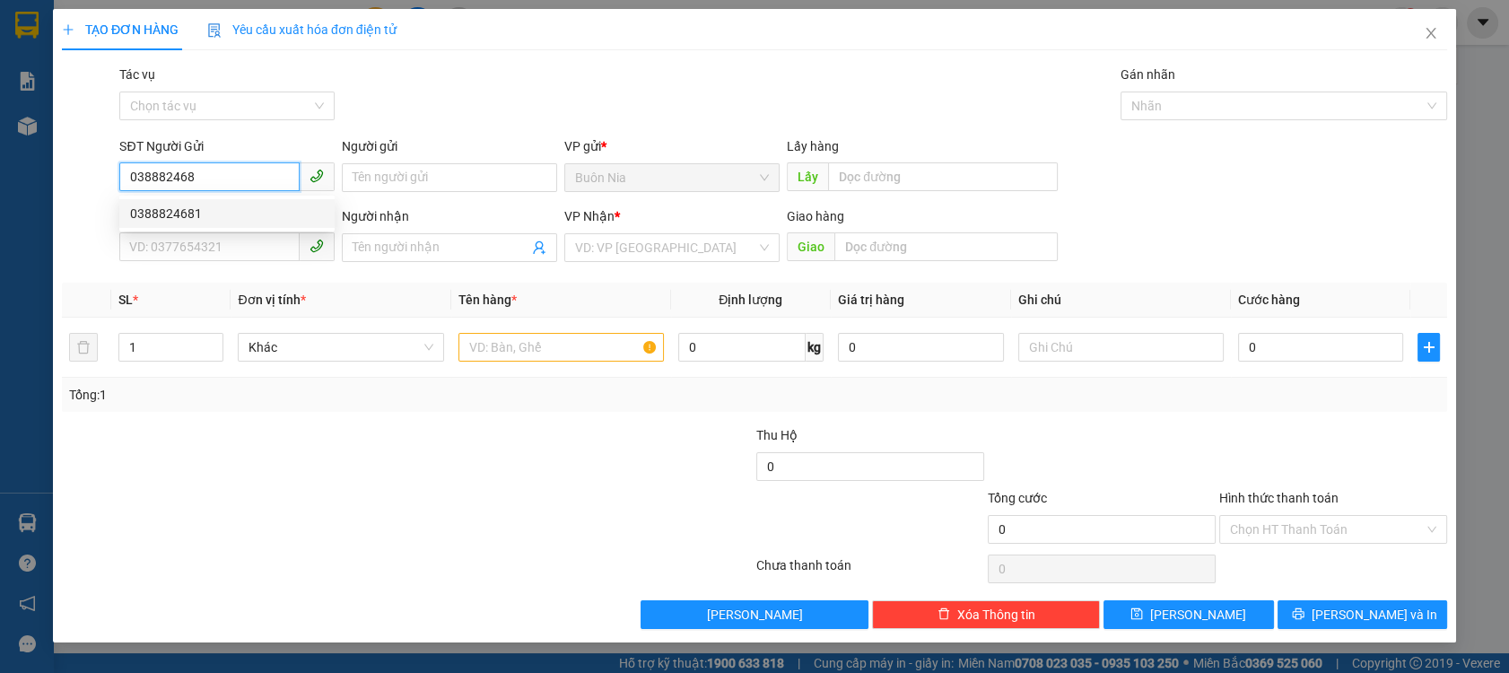
type input "GÒ ĐEN , TT BẾN LỨC LONG AN"
type input "0388824681"
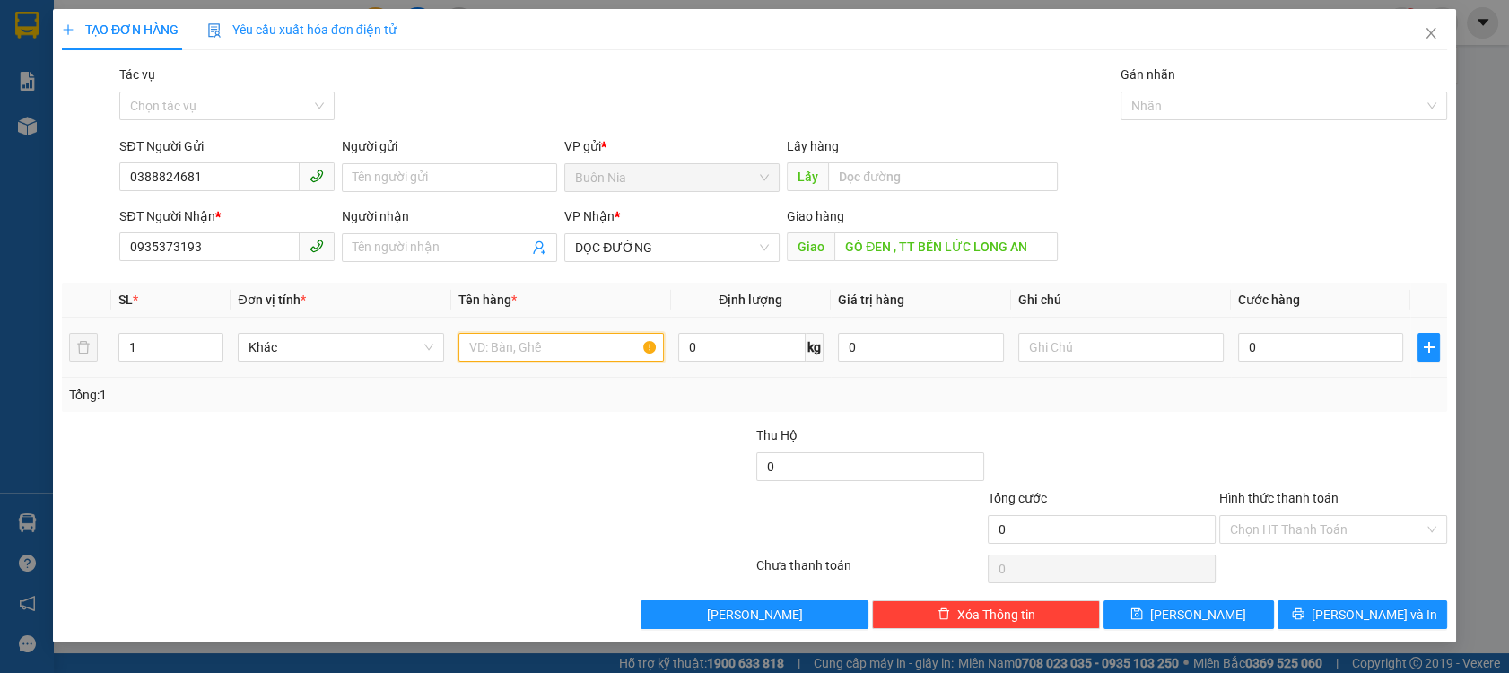
click at [556, 343] on input "text" at bounding box center [560, 347] width 205 height 29
click at [162, 359] on input "1" at bounding box center [171, 347] width 104 height 27
type input "2"
click at [529, 350] on input "text" at bounding box center [560, 347] width 205 height 29
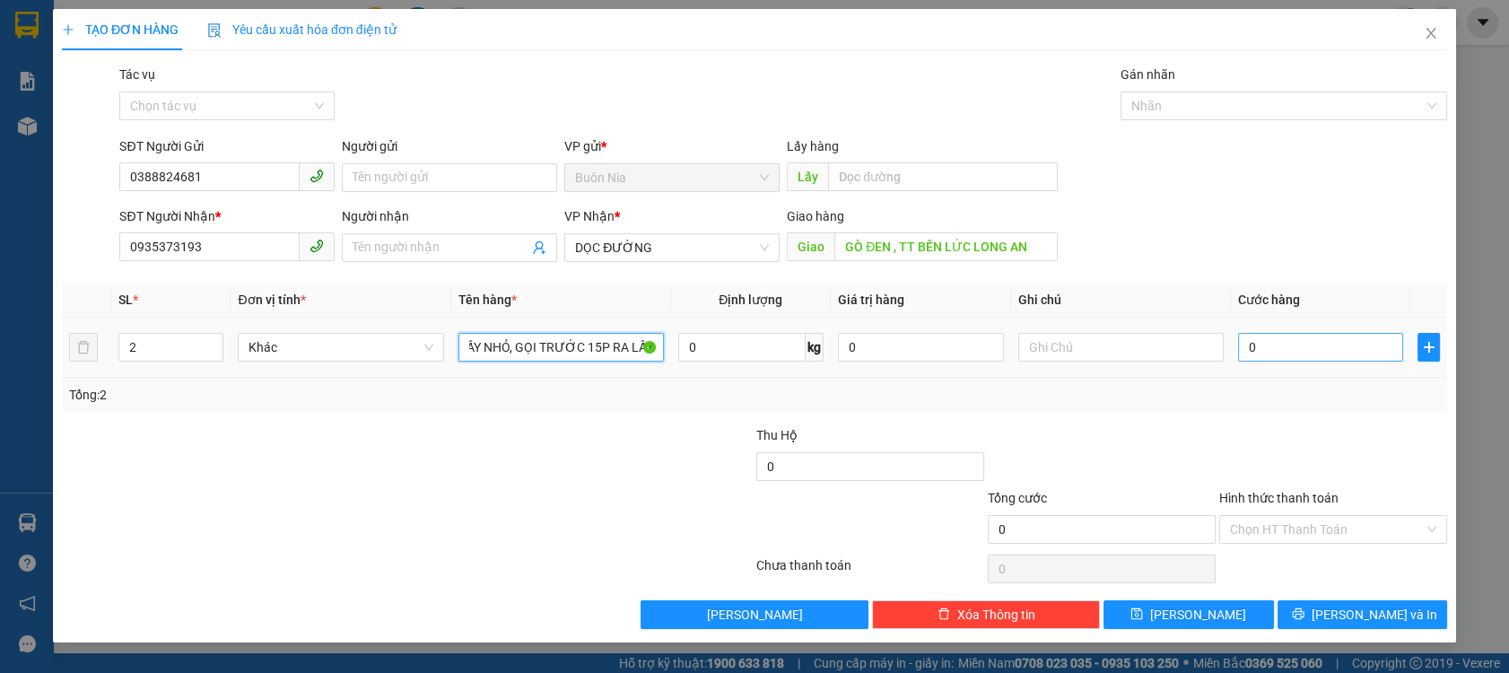
type input "1 BAO GẠO + 1T GIẤY NHỎ, GỌI TRƯỚC 15P RA LẤY"
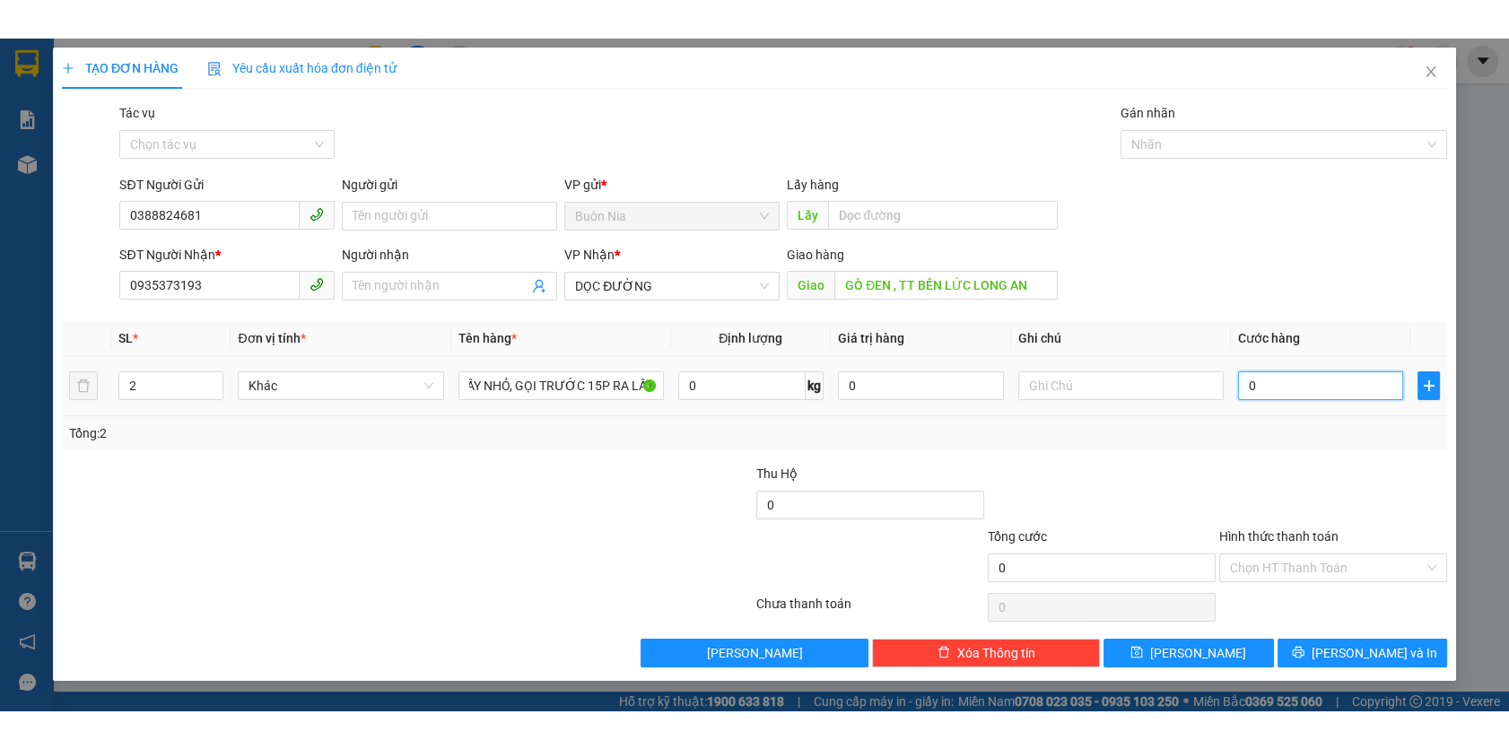
scroll to position [0, 0]
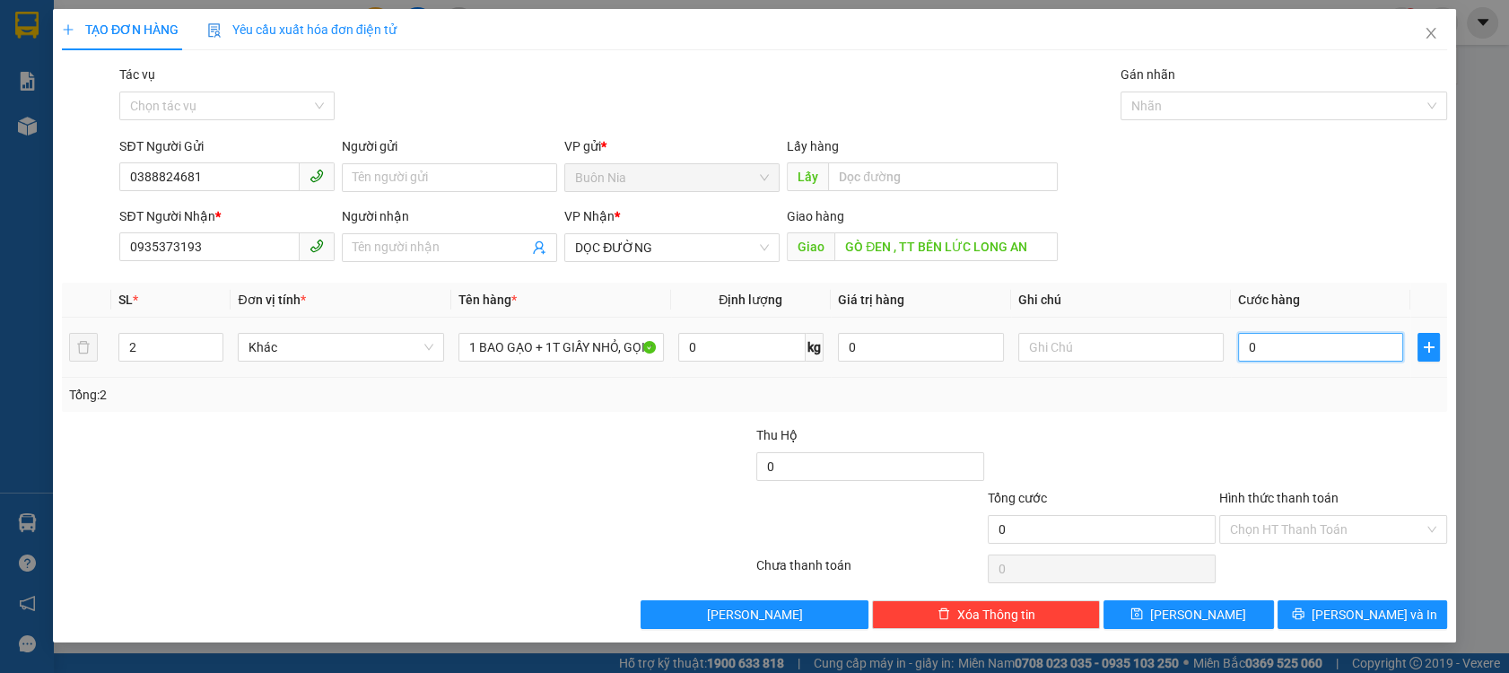
click at [1247, 352] on input "0" at bounding box center [1321, 347] width 166 height 29
click at [1247, 351] on input "0" at bounding box center [1321, 347] width 166 height 29
click at [425, 249] on input "Người nhận" at bounding box center [440, 248] width 176 height 20
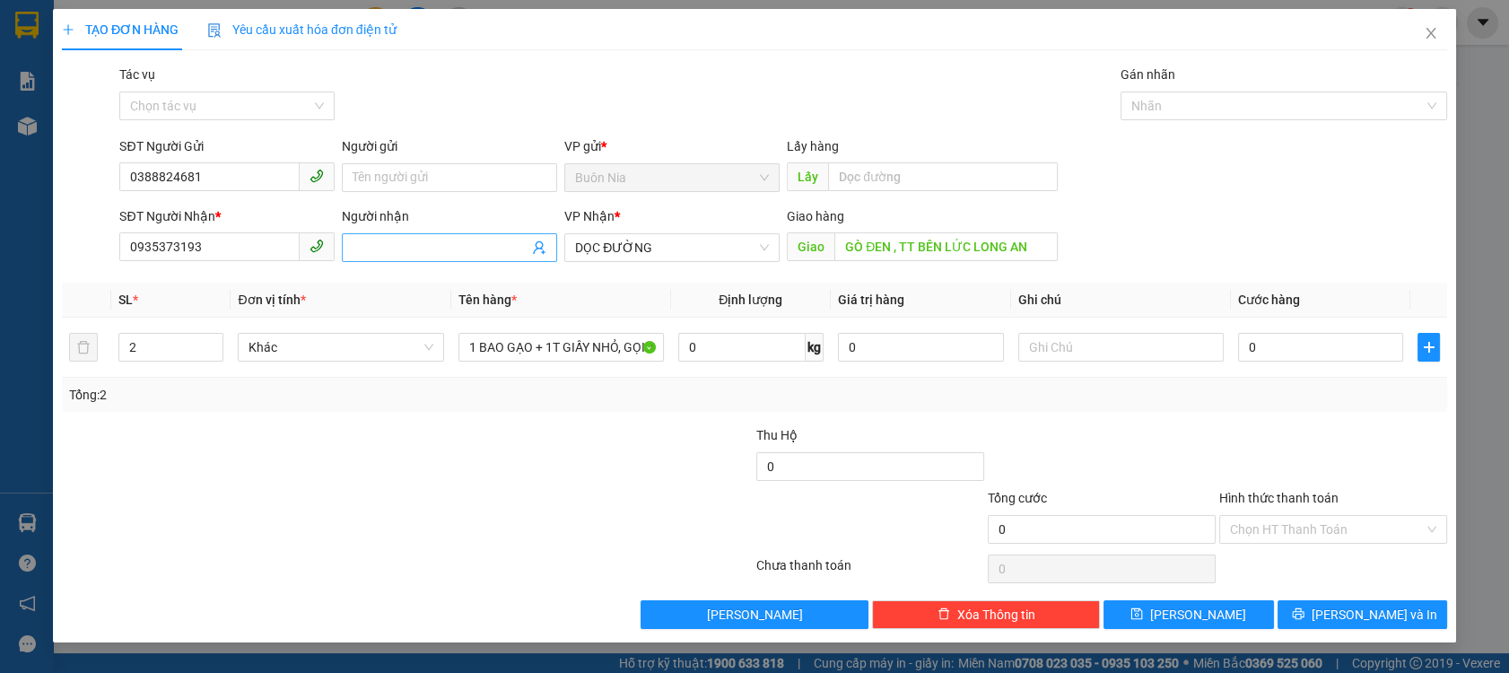
click at [425, 249] on input "Người nhận" at bounding box center [440, 248] width 176 height 20
click at [1244, 347] on input "0" at bounding box center [1321, 347] width 166 height 29
click at [214, 249] on input "0935373193" at bounding box center [209, 246] width 180 height 29
click at [239, 252] on input "0935373193" at bounding box center [209, 246] width 180 height 29
click at [251, 440] on div at bounding box center [291, 456] width 463 height 63
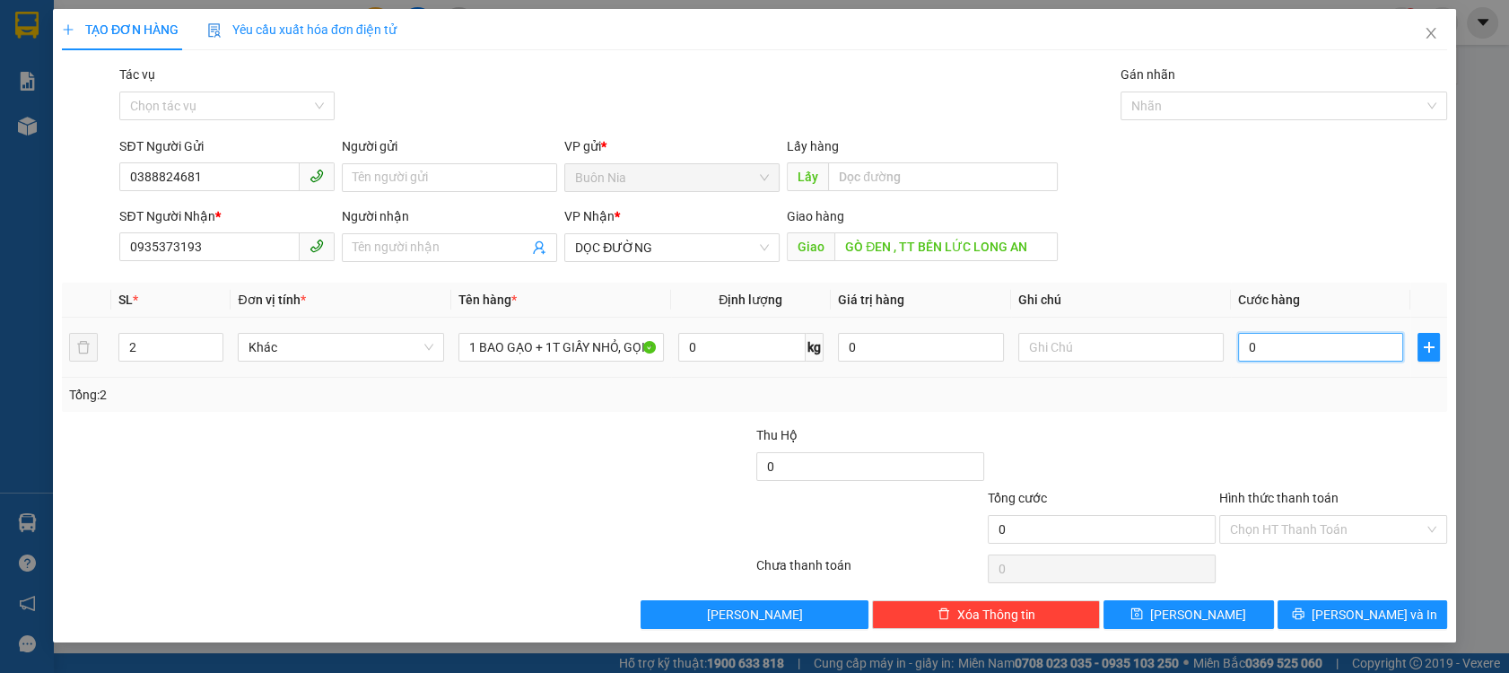
click at [1243, 350] on input "0" at bounding box center [1321, 347] width 166 height 29
type input "1"
type input "12"
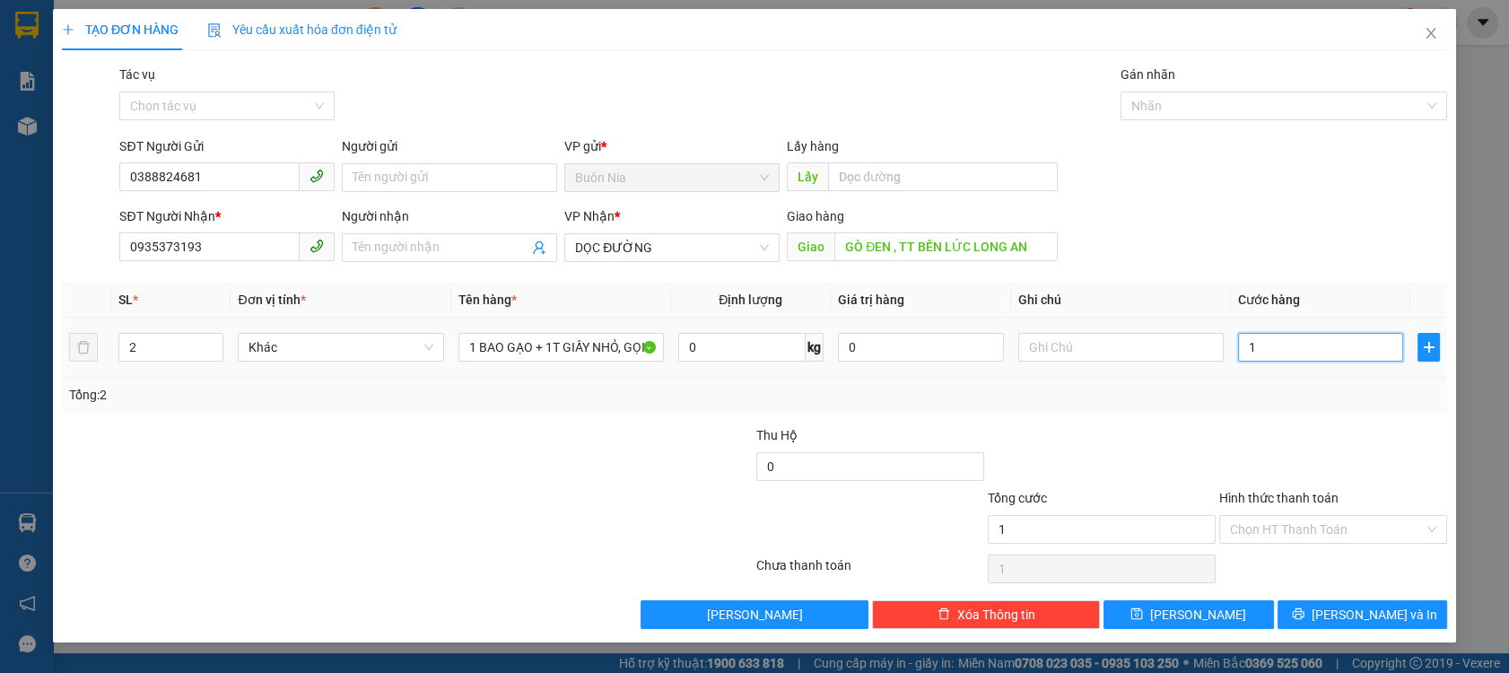
type input "12"
type input "120"
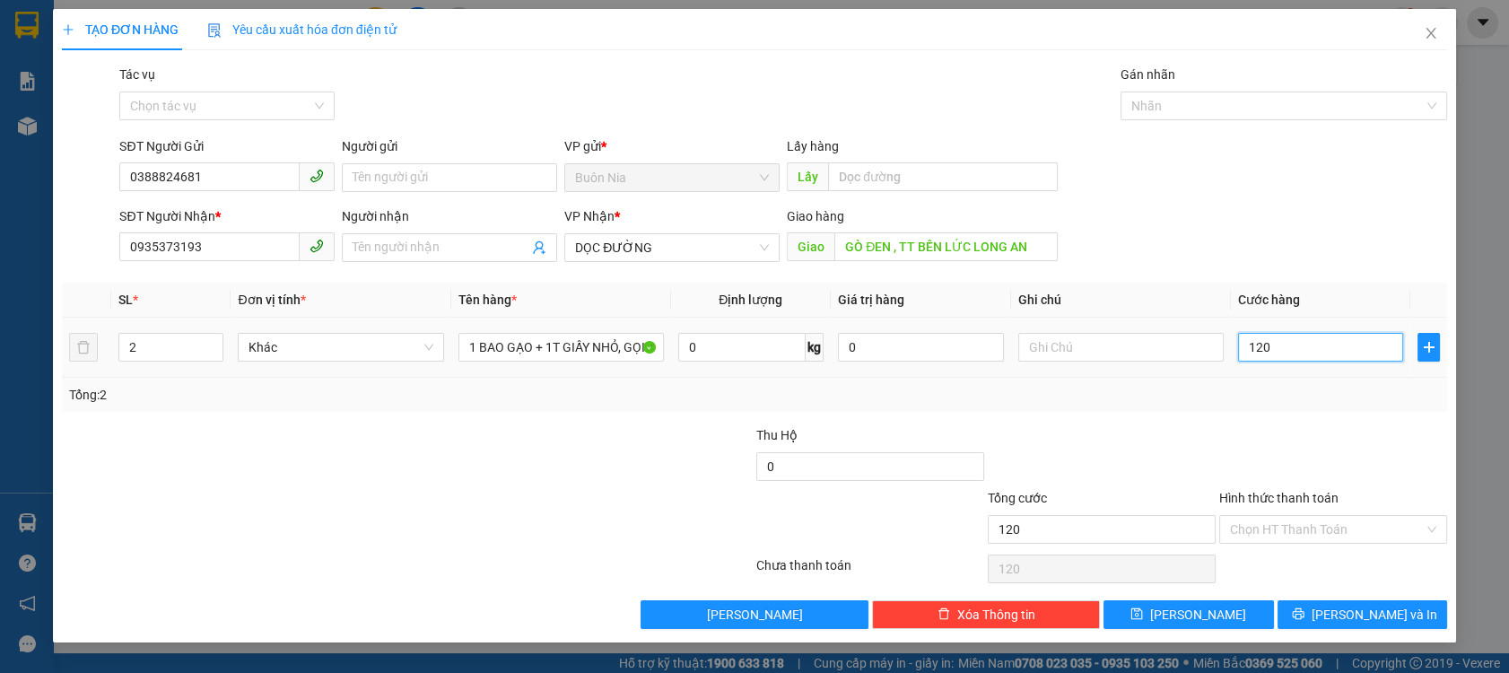
type input "1.200"
type input "12.000"
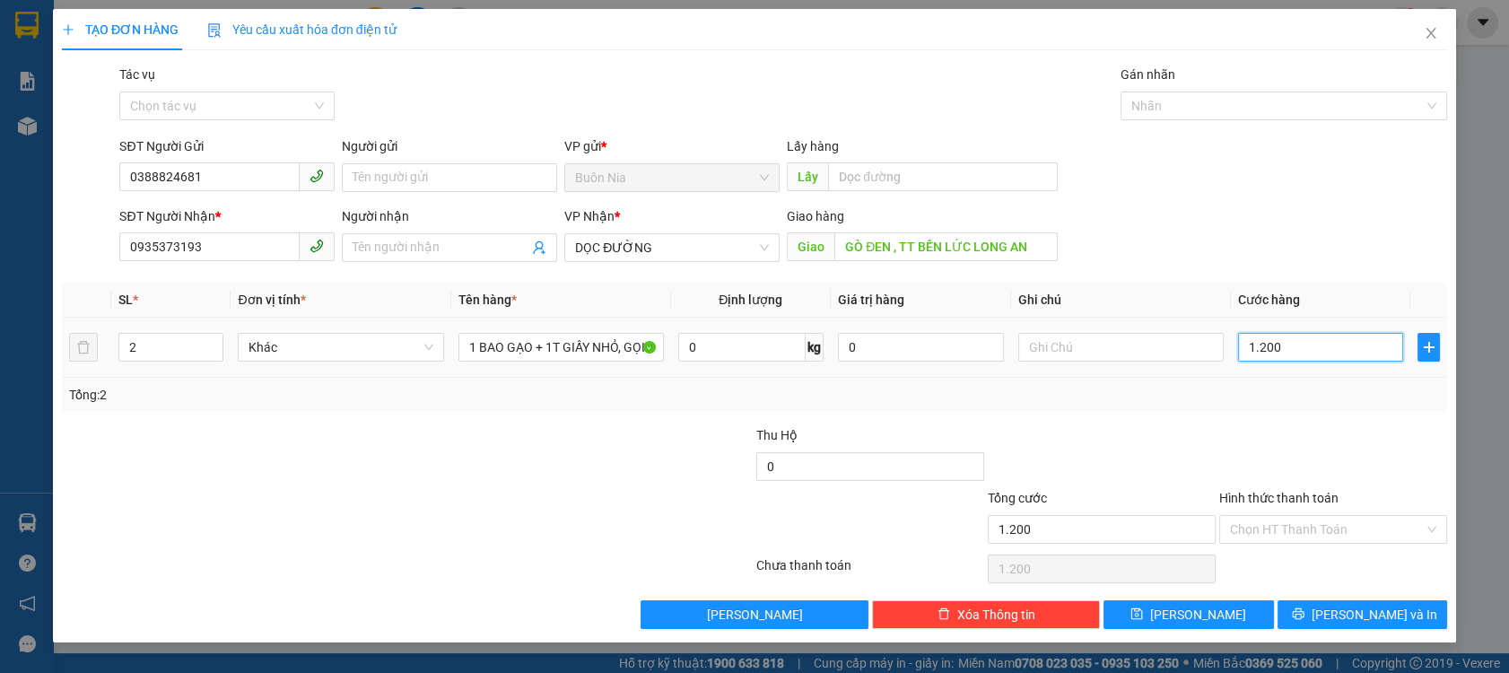
type input "12.000"
type input "120.000"
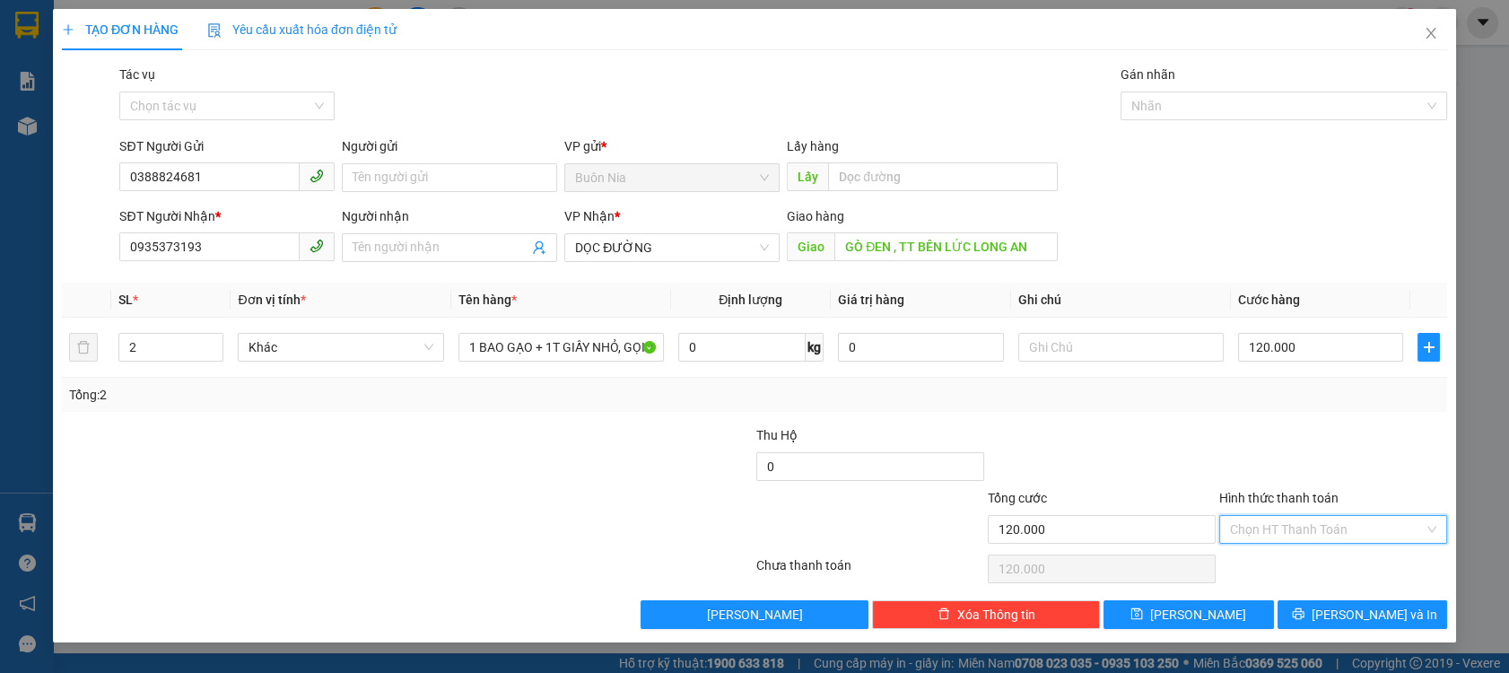
click at [1282, 520] on input "Hình thức thanh toán" at bounding box center [1327, 529] width 194 height 27
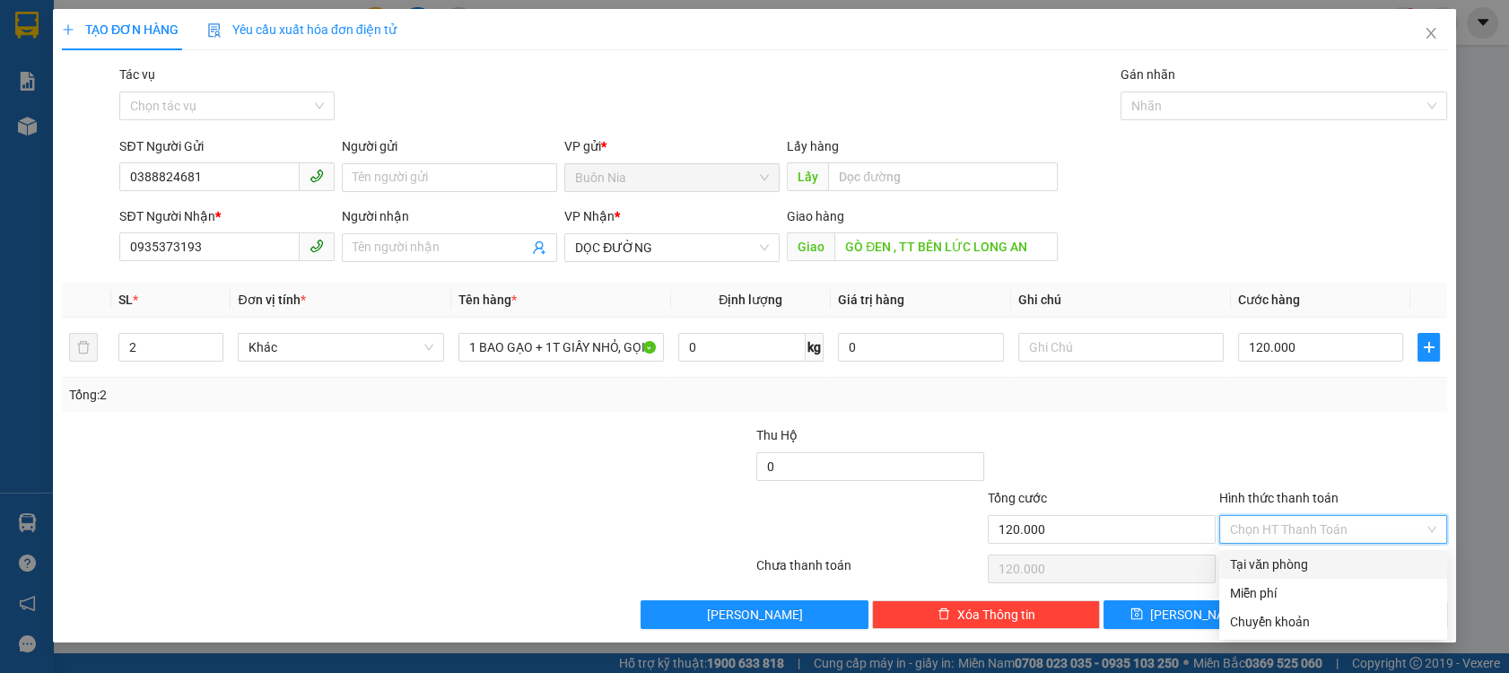
click at [1304, 549] on div "Transit Pickup Surcharge Ids Transit Deliver Surcharge Ids Transit Deliver Surc…" at bounding box center [754, 347] width 1385 height 564
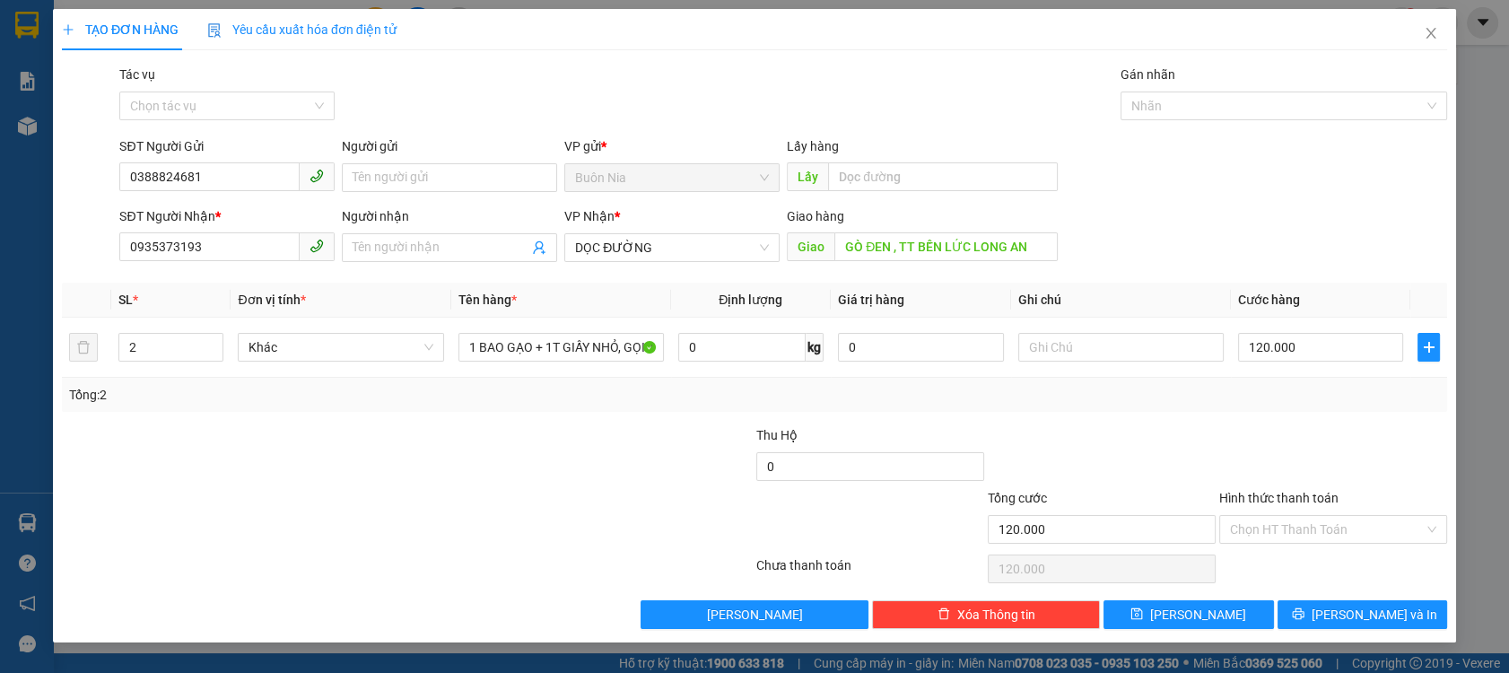
click at [1304, 557] on div "Chọn HT Thanh Toán" at bounding box center [1332, 569] width 231 height 36
click at [1314, 529] on input "Hình thức thanh toán" at bounding box center [1327, 529] width 194 height 27
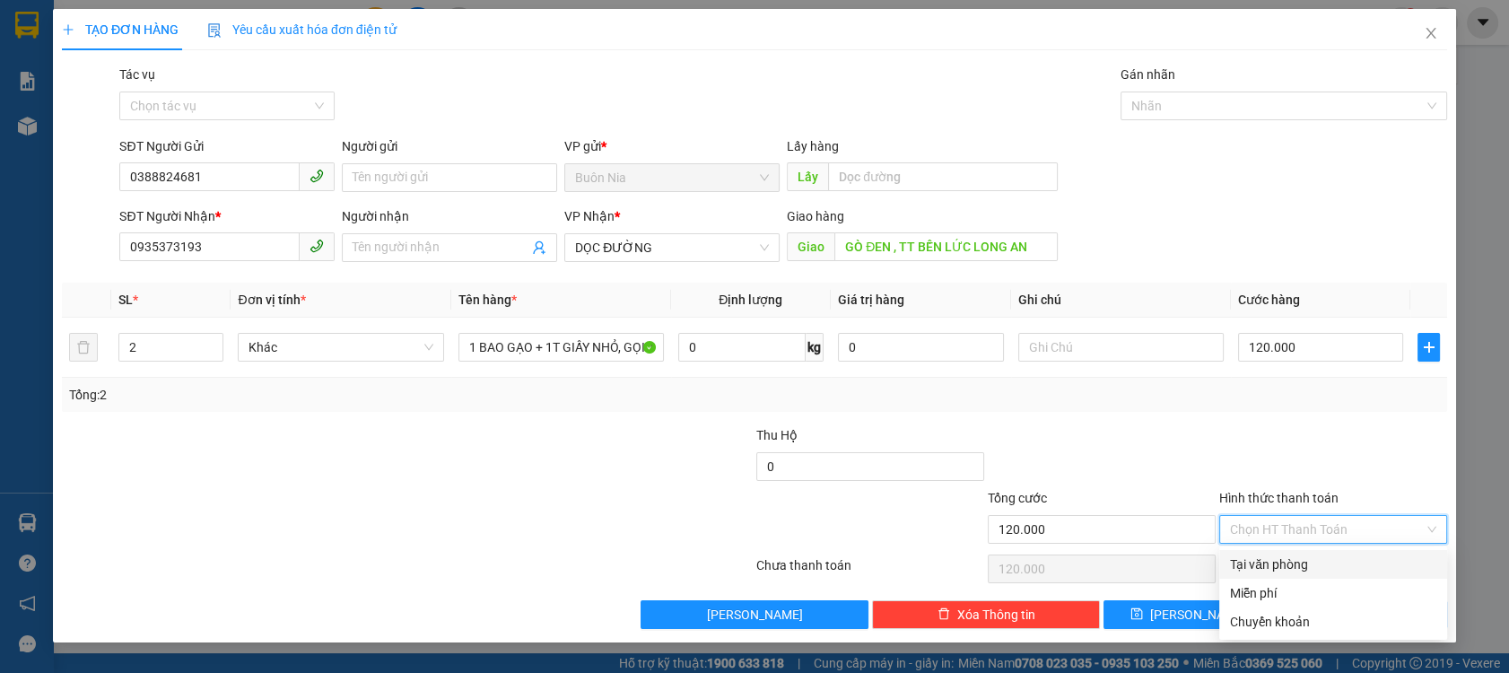
click at [1303, 556] on div "Tại văn phòng" at bounding box center [1333, 564] width 206 height 20
type input "0"
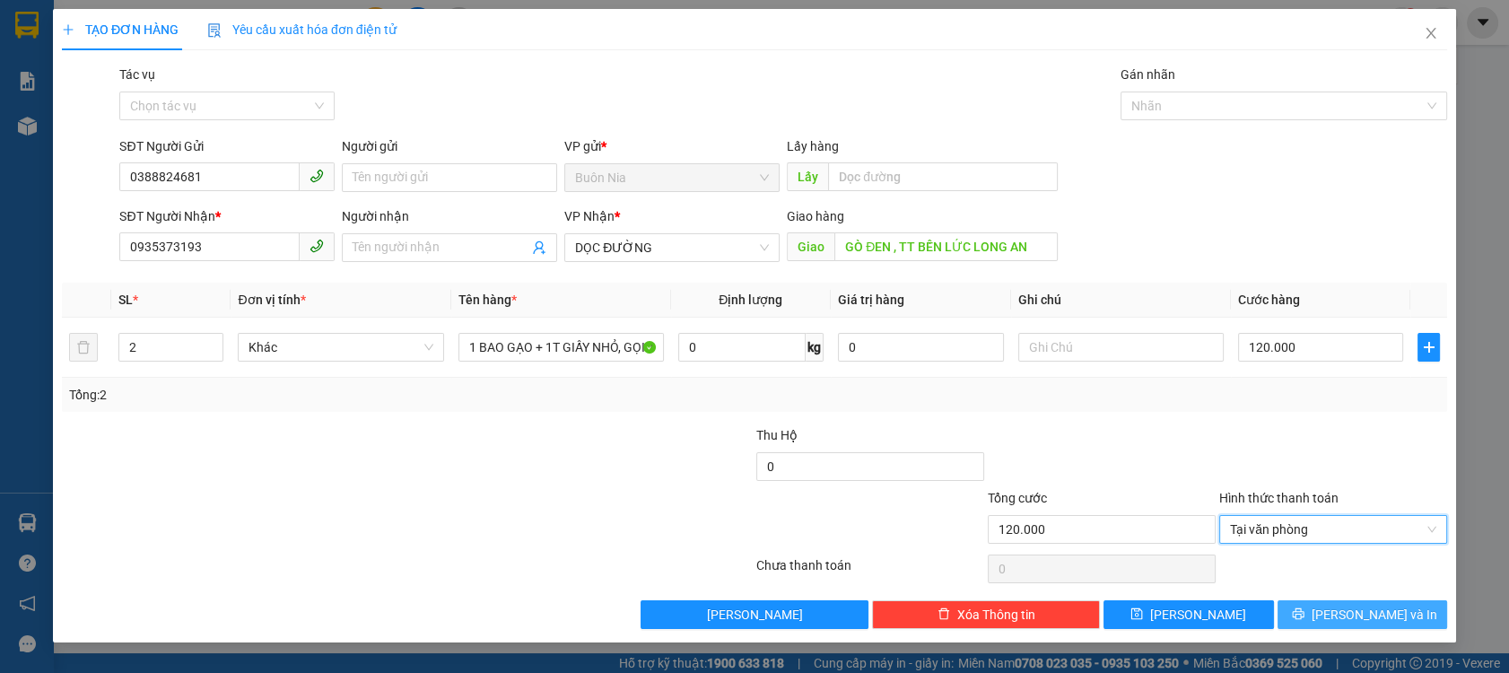
click at [1304, 619] on icon "printer" at bounding box center [1297, 613] width 13 height 13
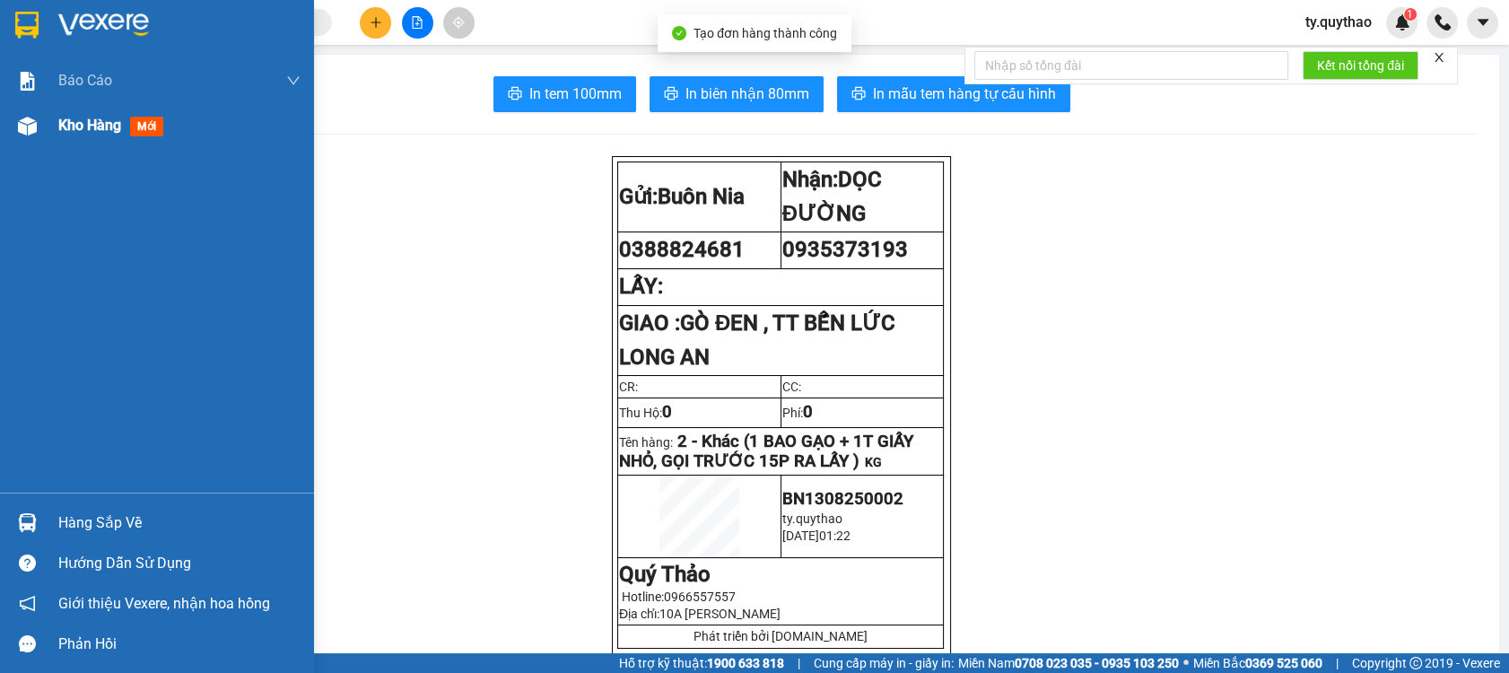
click at [74, 133] on span "Kho hàng" at bounding box center [89, 125] width 63 height 17
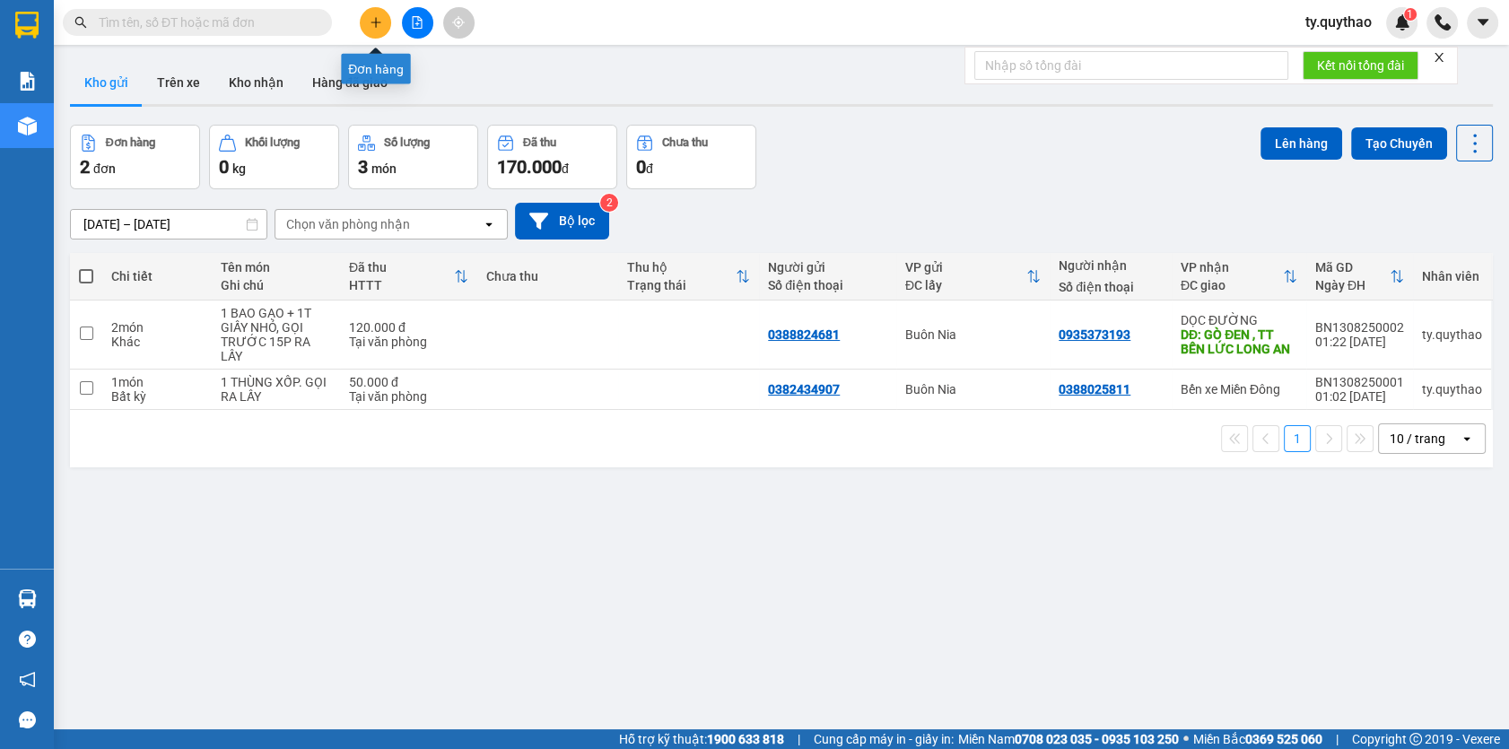
click at [370, 23] on icon "plus" at bounding box center [376, 22] width 13 height 13
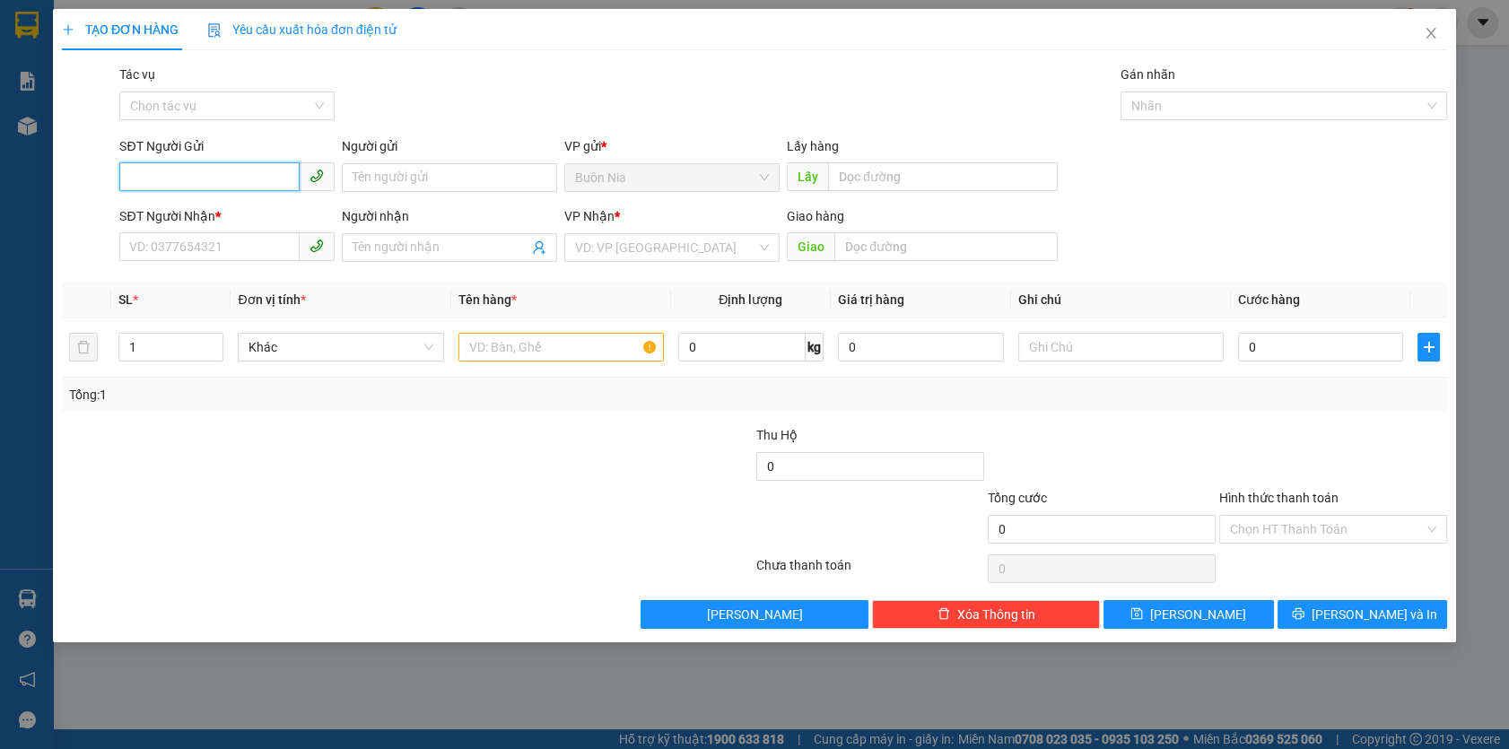
click at [172, 171] on input "SĐT Người Gửi" at bounding box center [209, 176] width 180 height 29
click at [183, 208] on div "0344208404" at bounding box center [227, 214] width 194 height 20
type input "0344208404"
type input "0976047947"
type input "ANH BI"
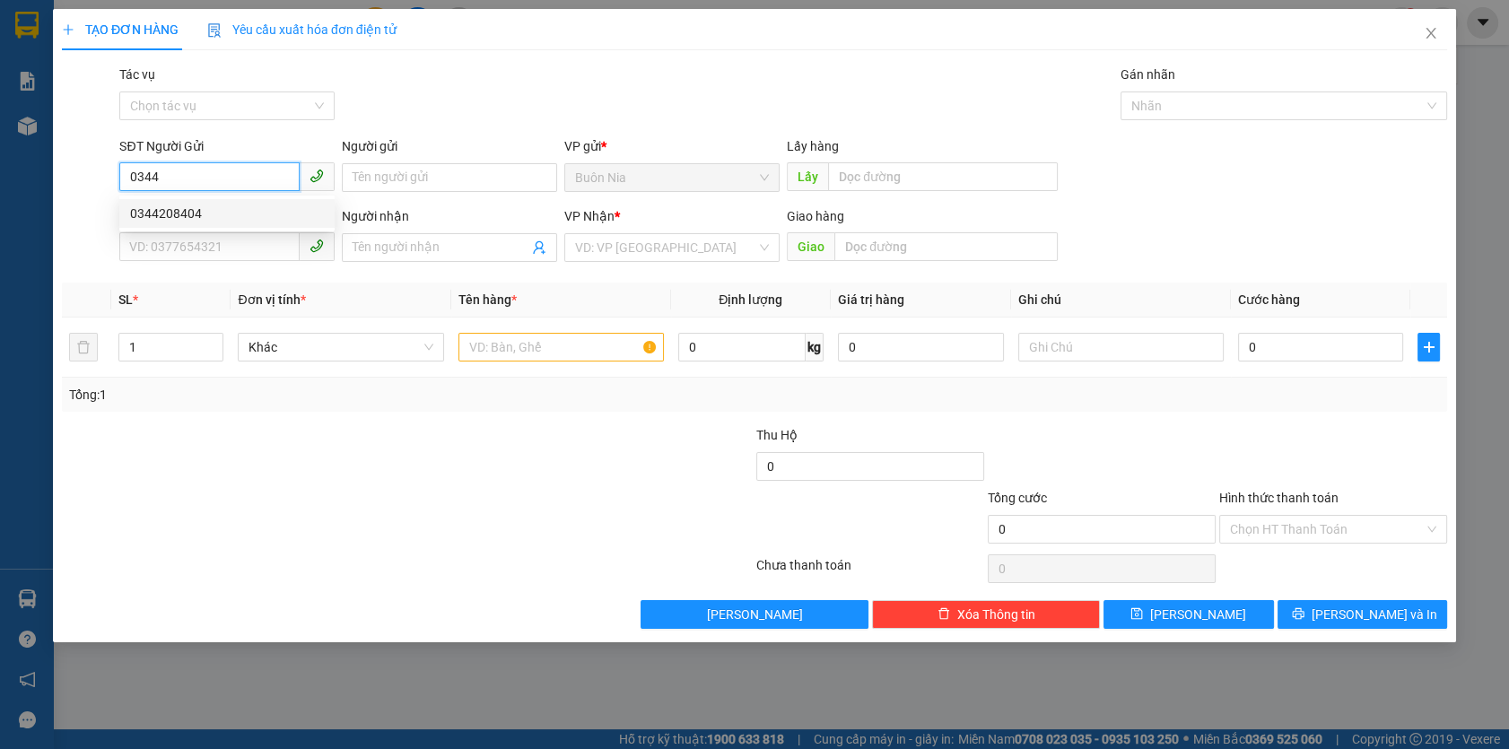
type input "[GEOGRAPHIC_DATA] ,[GEOGRAPHIC_DATA]"
type input "0344208404"
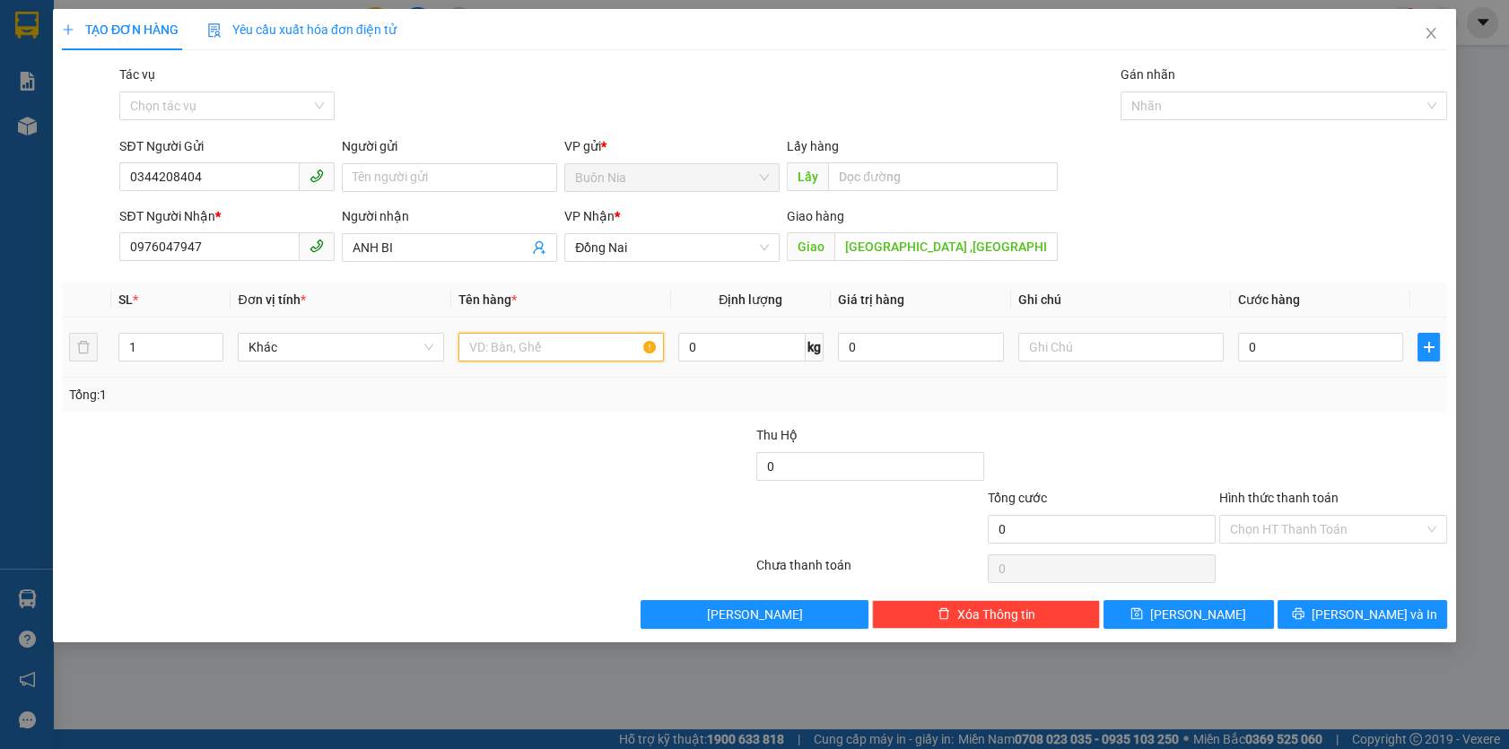
click at [517, 340] on input "text" at bounding box center [560, 347] width 205 height 29
click at [140, 343] on input "1" at bounding box center [171, 347] width 104 height 27
type input "3"
click at [519, 350] on input "text" at bounding box center [560, 347] width 205 height 29
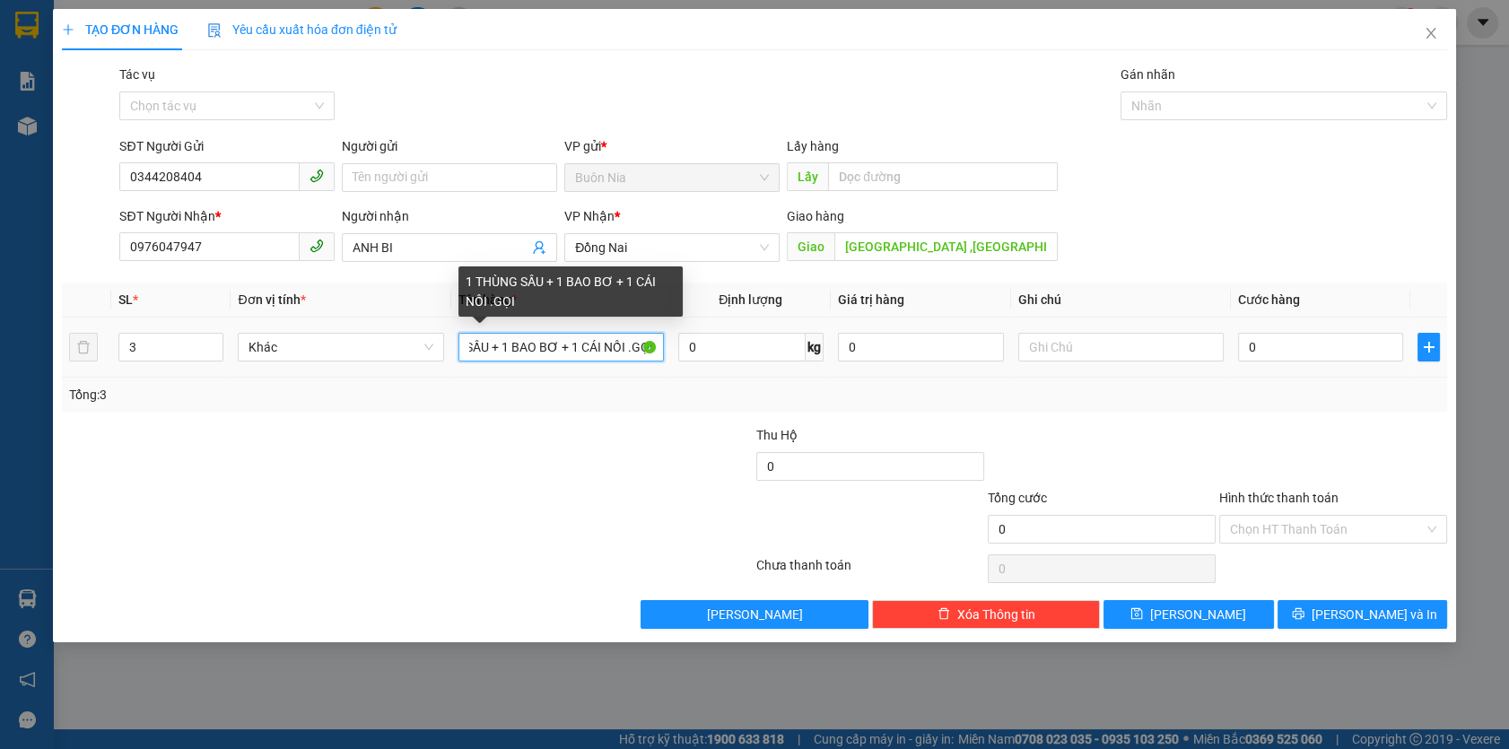
click at [571, 342] on input "1 THÙNG SẦU + 1 BAO BƠ + 1 CÁI NỒI .GỌI" at bounding box center [560, 347] width 205 height 29
click at [570, 343] on input "1 THÙNG SẦU + 1 BAO BƠ + 1 CÁI NỒI .GỌI" at bounding box center [560, 347] width 205 height 29
click at [563, 349] on input "1 THÙNG SẦU + 1 BAO BƠ +1 CÁI NỒI .GỌI" at bounding box center [560, 347] width 205 height 29
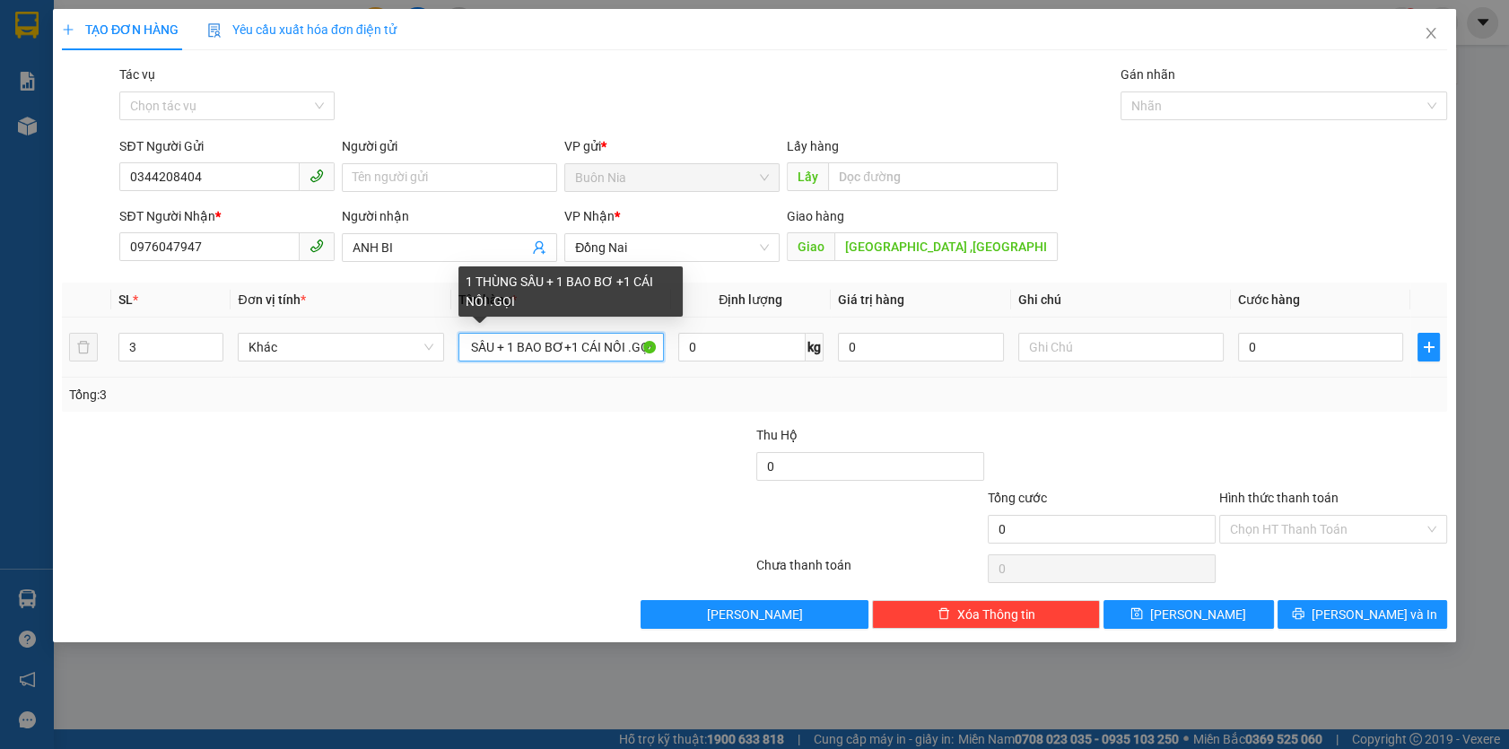
scroll to position [0, 56]
click at [509, 346] on input "1 THÙNG SẦU + 1 BAO BƠ+1 CÁI NỒI .GỌI" at bounding box center [560, 347] width 205 height 29
click at [500, 347] on input "1 THÙNG SẦU +1 BAO BƠ+1 CÁI NỒI .GỌI" at bounding box center [560, 347] width 205 height 29
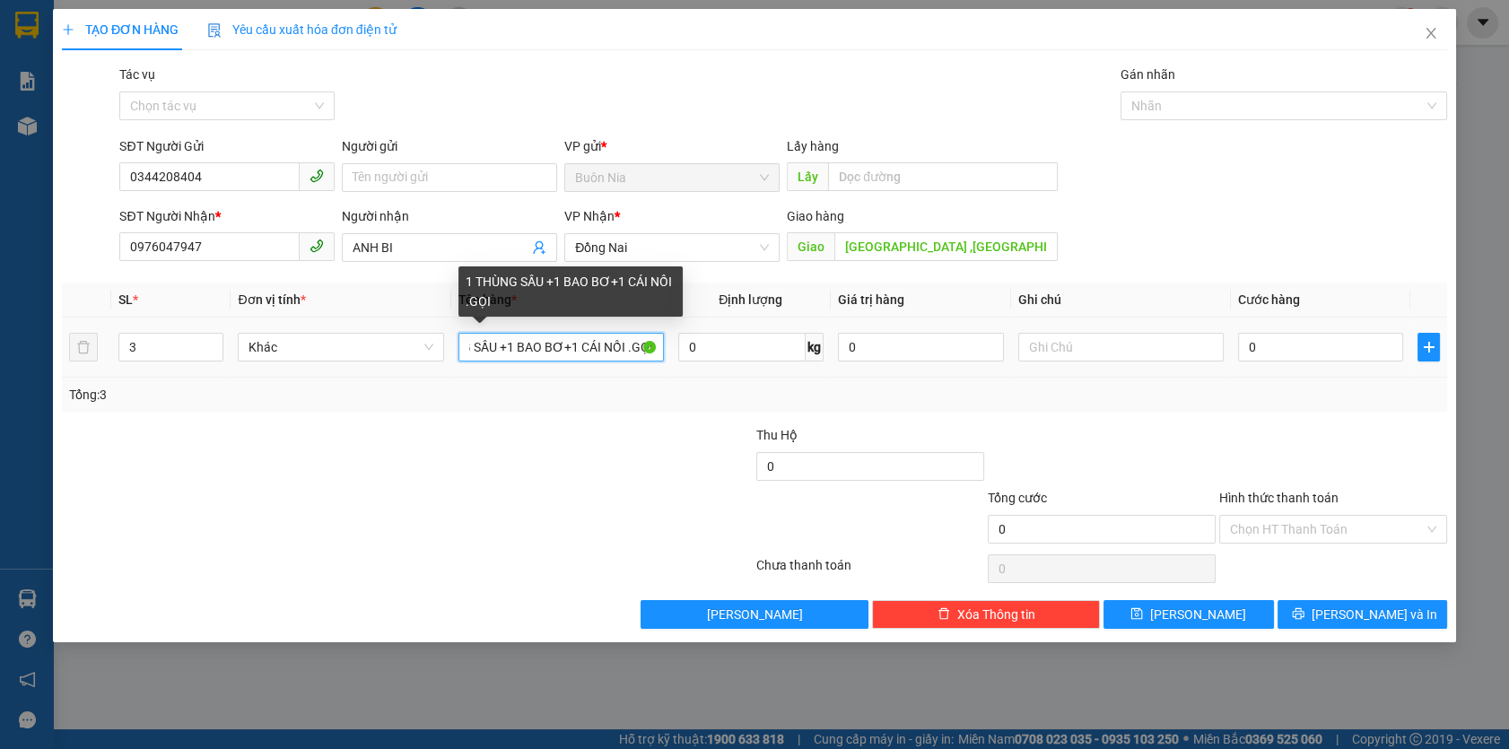
click at [495, 350] on input "1 THÙNG SẦU +1 BAO BƠ+1 CÁI NỒI .GỌI" at bounding box center [560, 347] width 205 height 29
click at [658, 347] on input "1 THÙNG SẦU+1 BAO BƠ+1 CÁI NỒI .GỌI" at bounding box center [560, 347] width 205 height 29
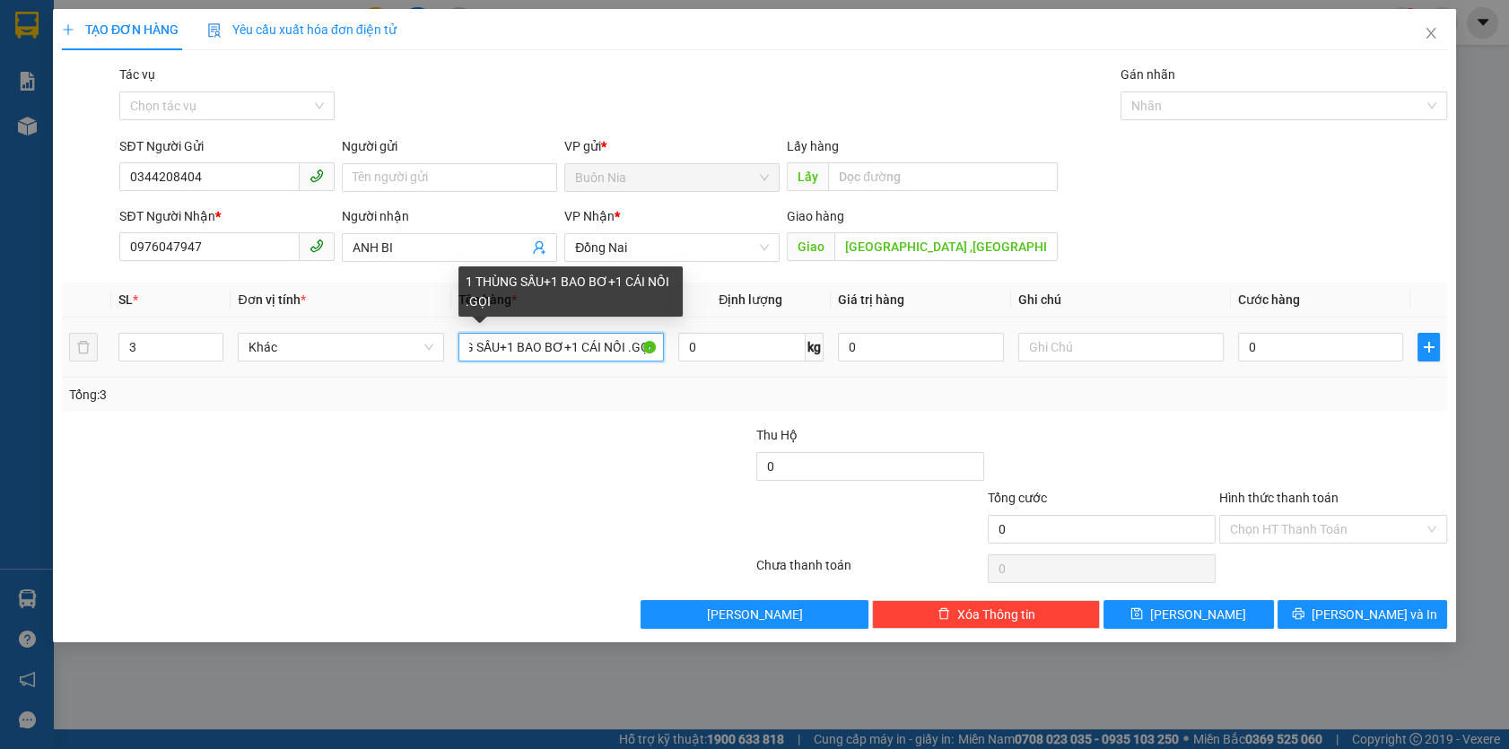
click at [657, 347] on input "1 THÙNG SẦU+1 BAO BƠ+1 CÁI NỒI .GỌI" at bounding box center [560, 347] width 205 height 29
click at [655, 347] on input "1 THÙNG SẦU+1 BAO BƠ+1 CÁI NỒI .GỌI" at bounding box center [560, 347] width 205 height 29
click at [652, 350] on input "1 THÙNG SẦU+1 BAO BƠ+1 CÁI NỒI .GỌI" at bounding box center [560, 347] width 205 height 29
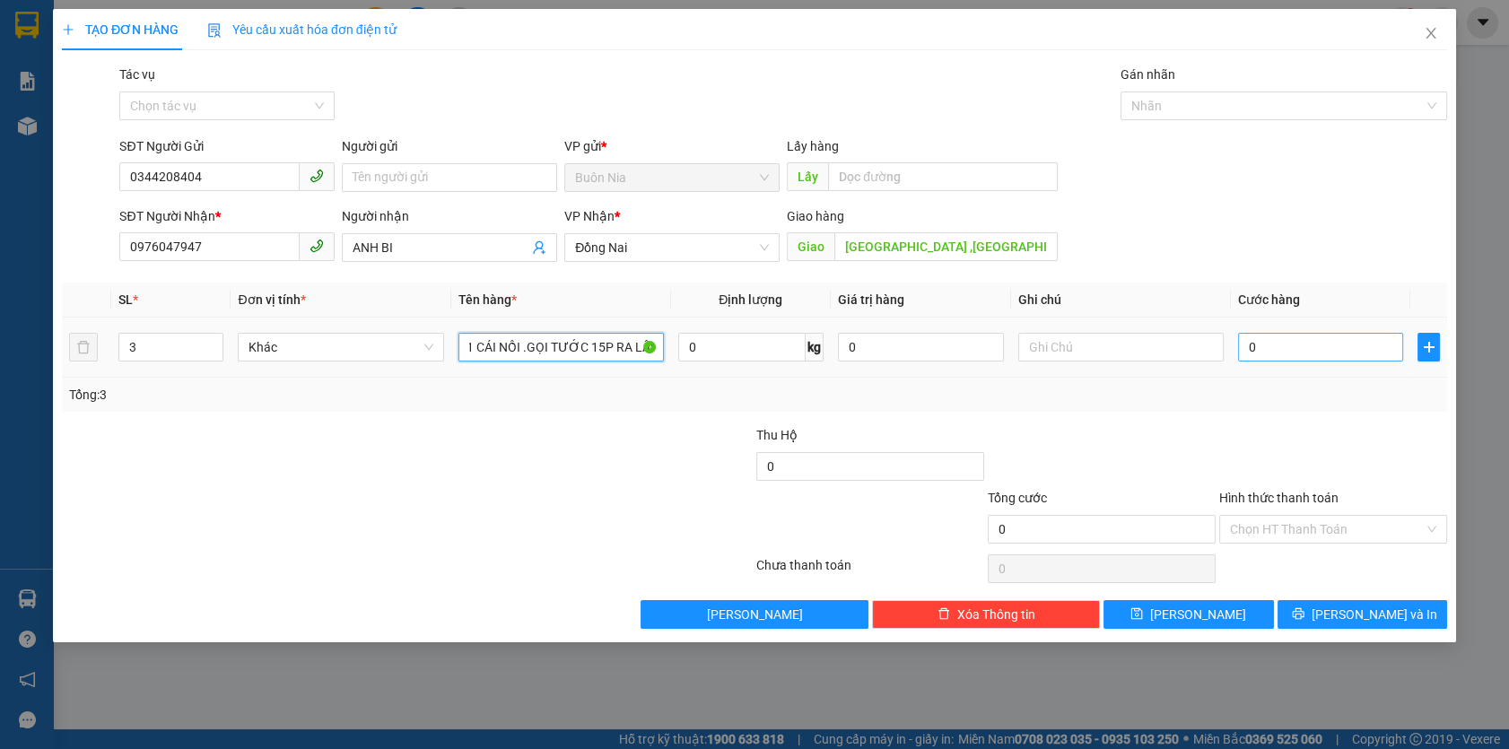
type input "1 THÙNG SẦU+1 BAO BƠ+1 CÁI NỒI .GỌI TƯỚC 15P RA LẤY"
click at [1239, 351] on input "0" at bounding box center [1321, 347] width 166 height 29
click at [1243, 348] on input "0" at bounding box center [1321, 347] width 166 height 29
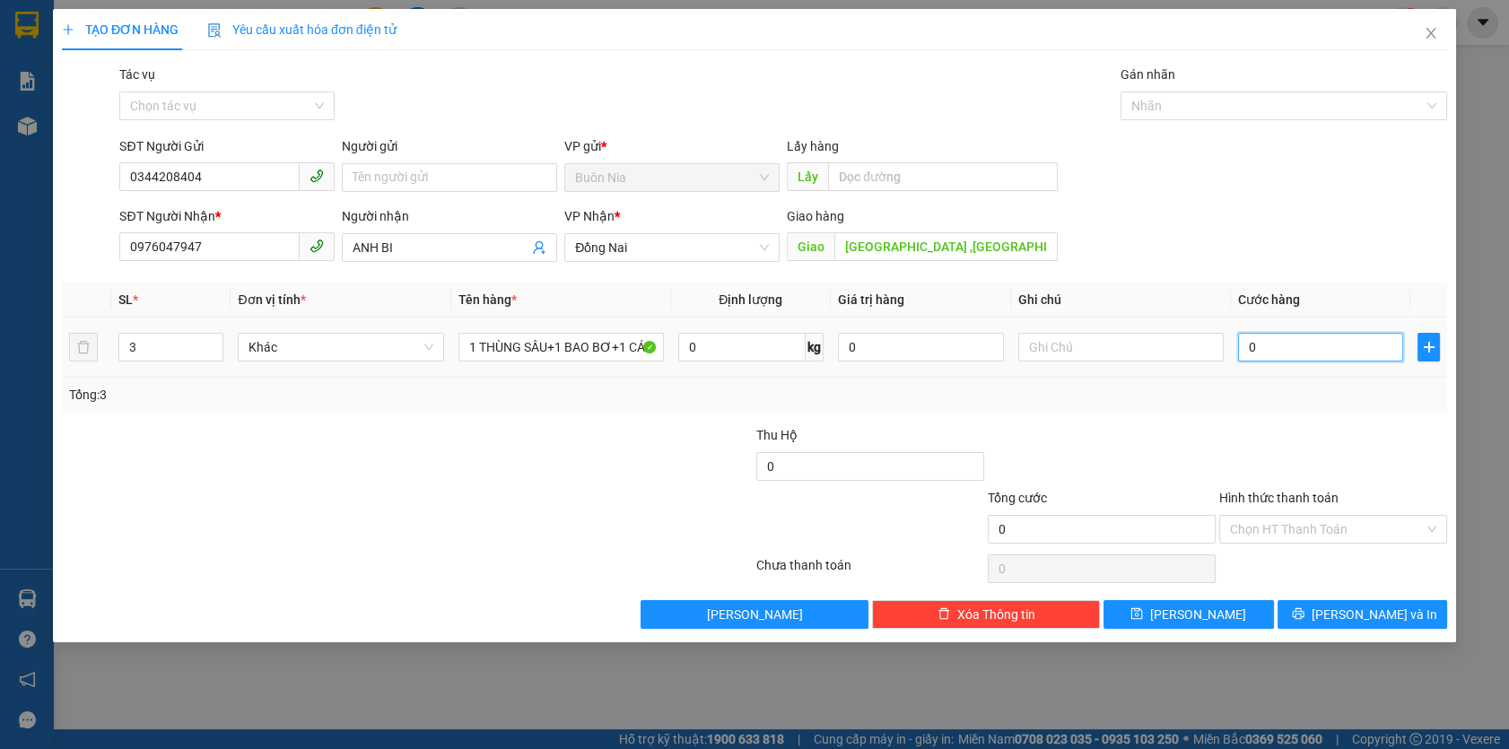
type input "20"
type input "200"
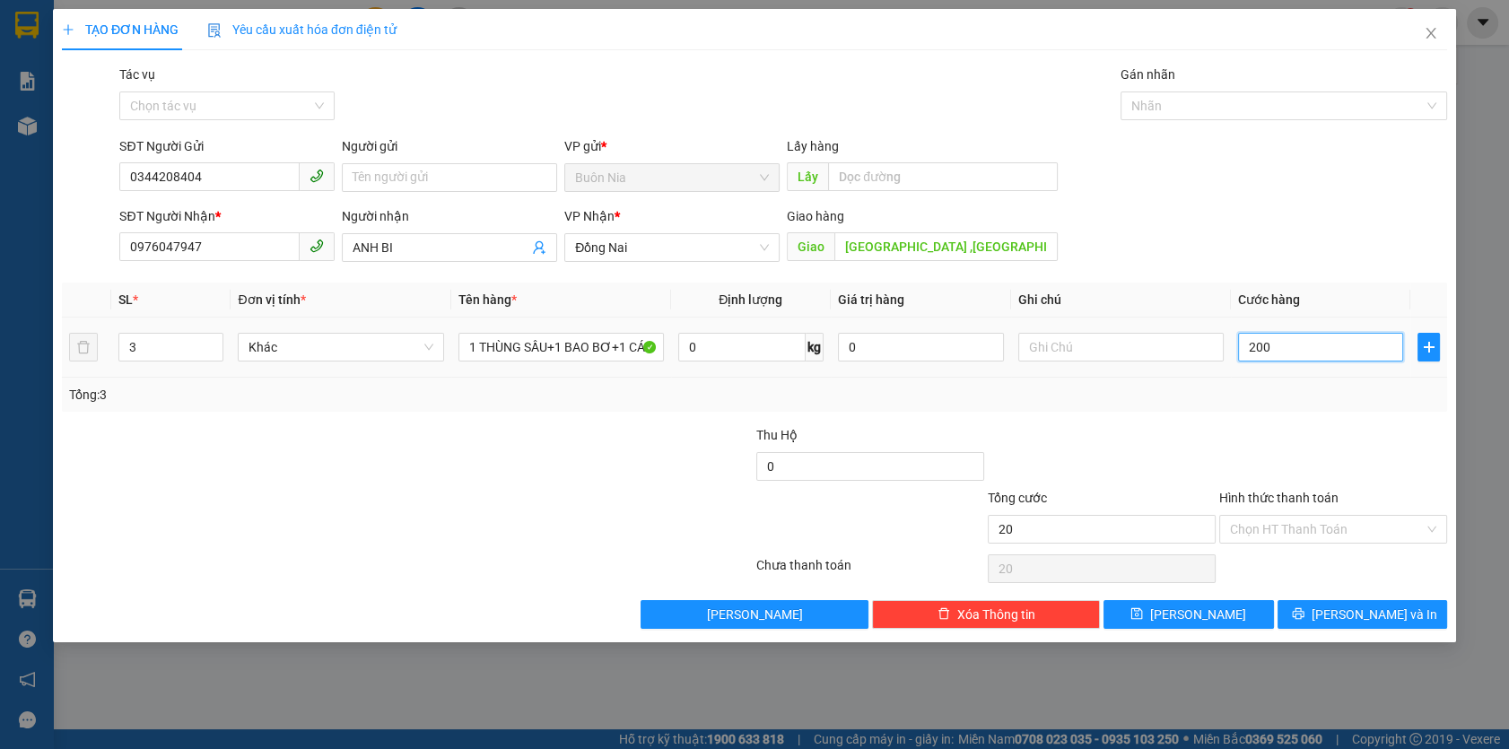
type input "200"
type input "2.000"
type input "20.000"
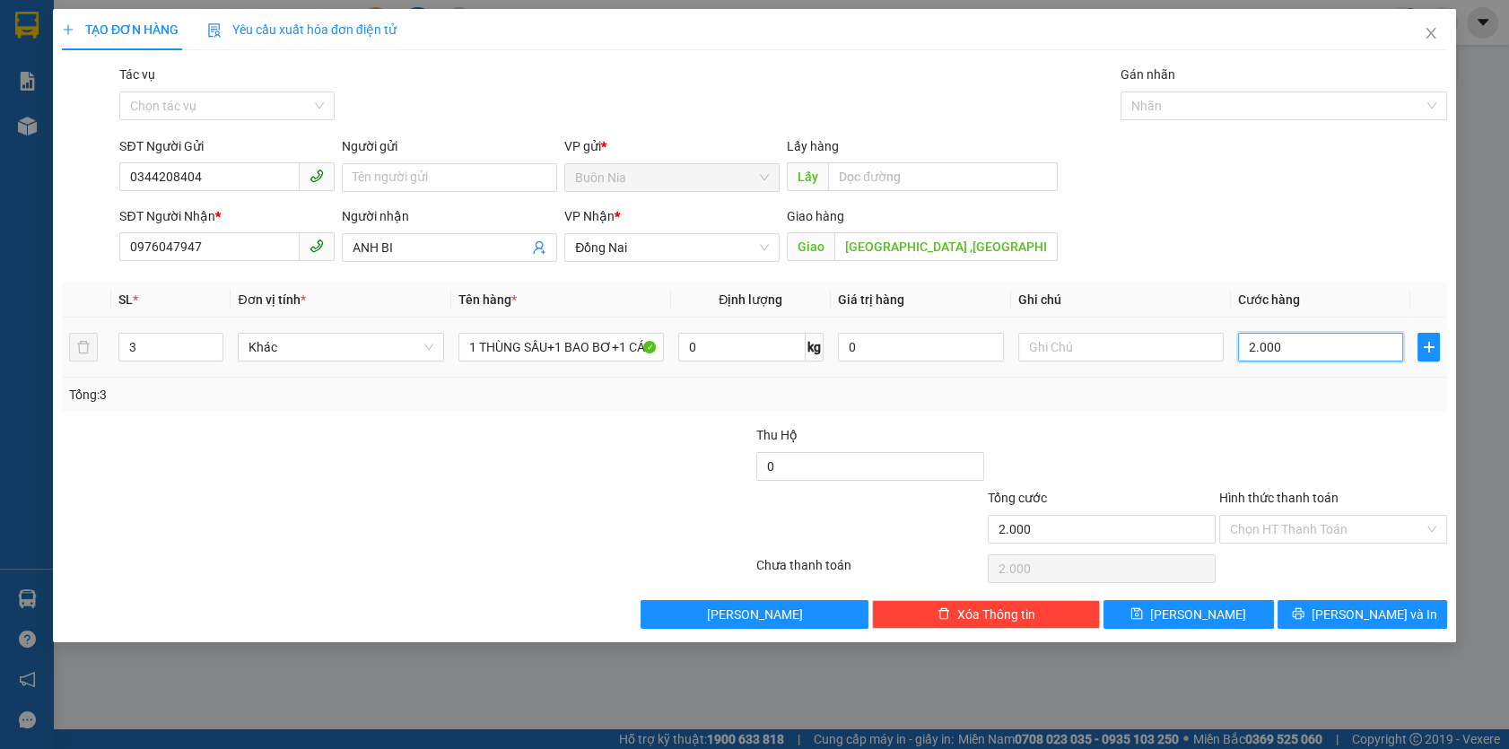
type input "20.000"
type input "200.000"
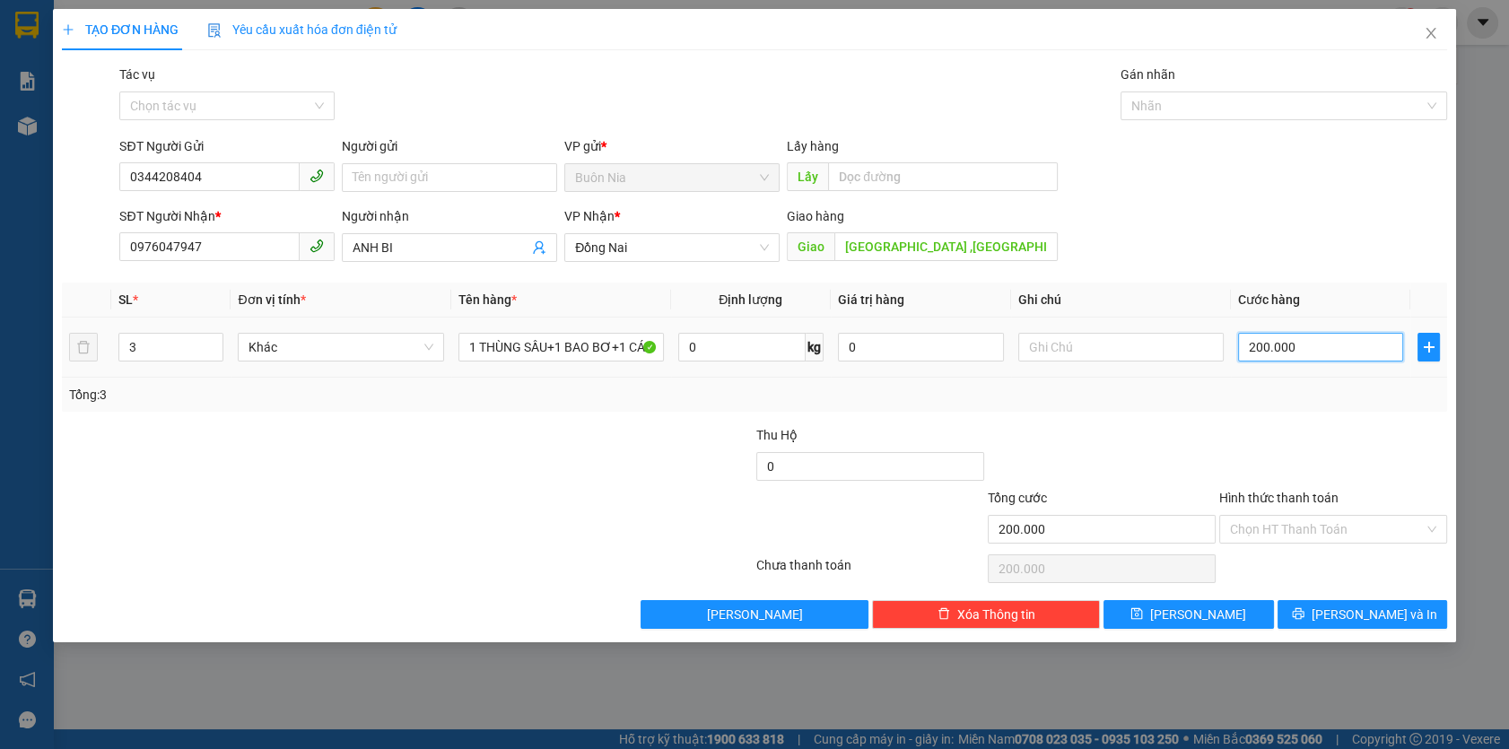
type input "2.000.000"
type input "200.000"
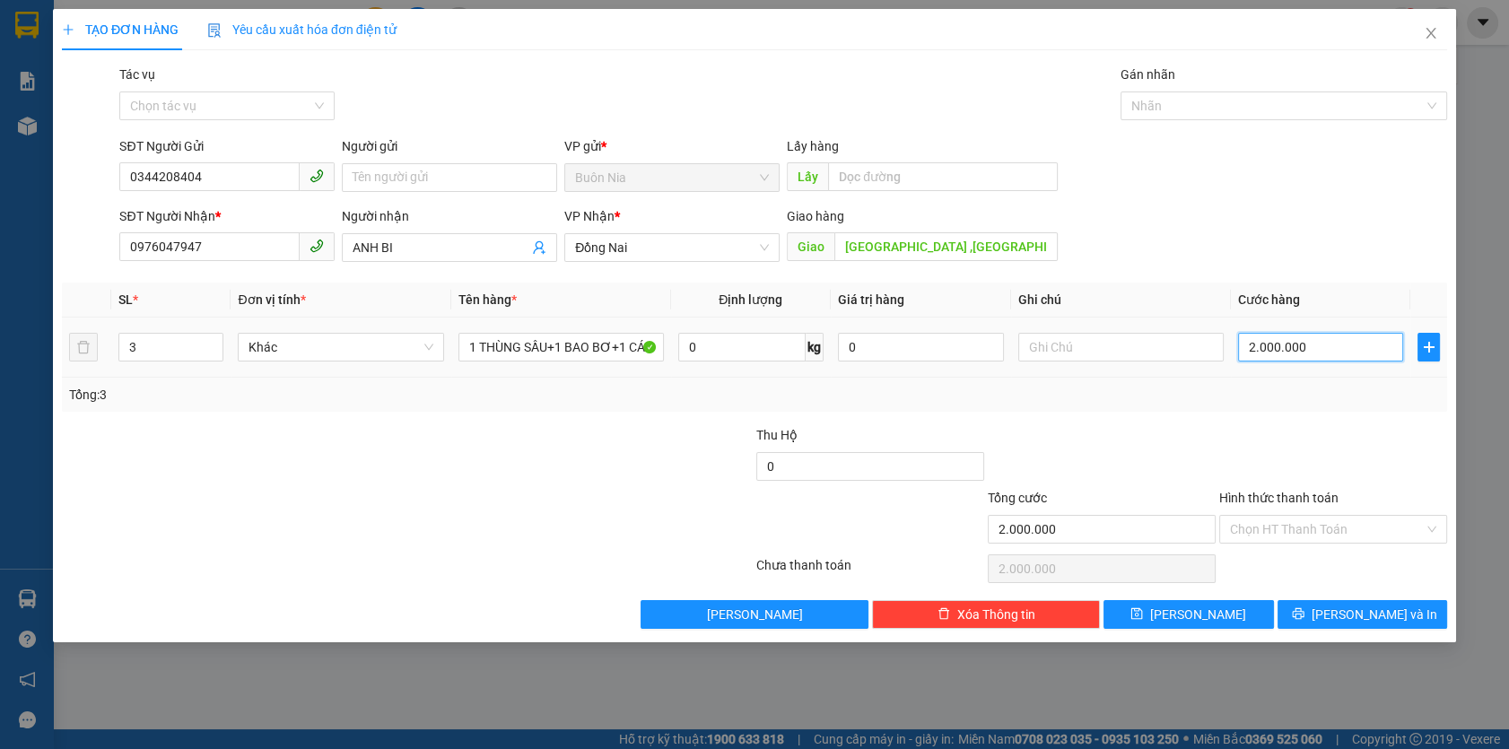
type input "200.000"
type input "20.000"
type input "200.000"
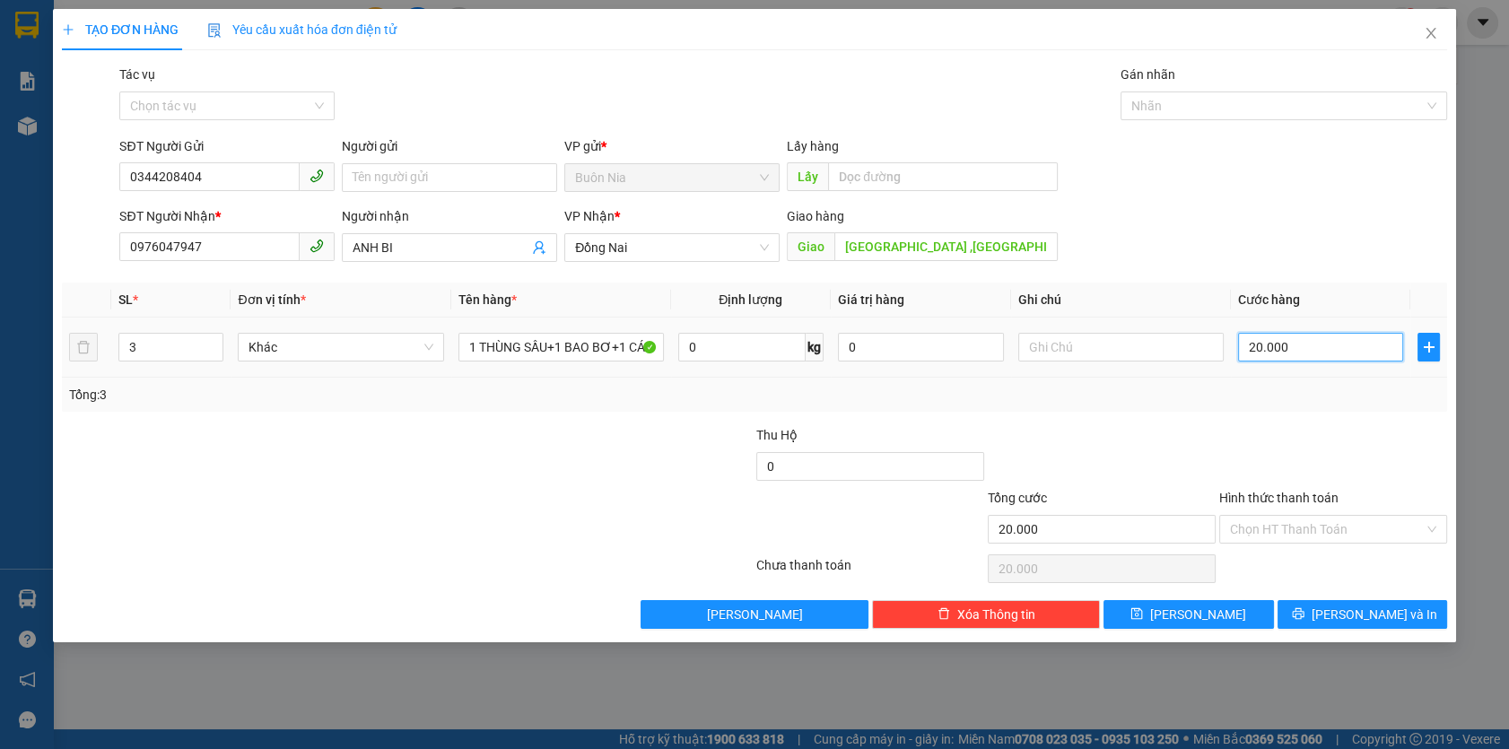
type input "200.000"
click at [1264, 528] on input "Hình thức thanh toán" at bounding box center [1327, 529] width 194 height 27
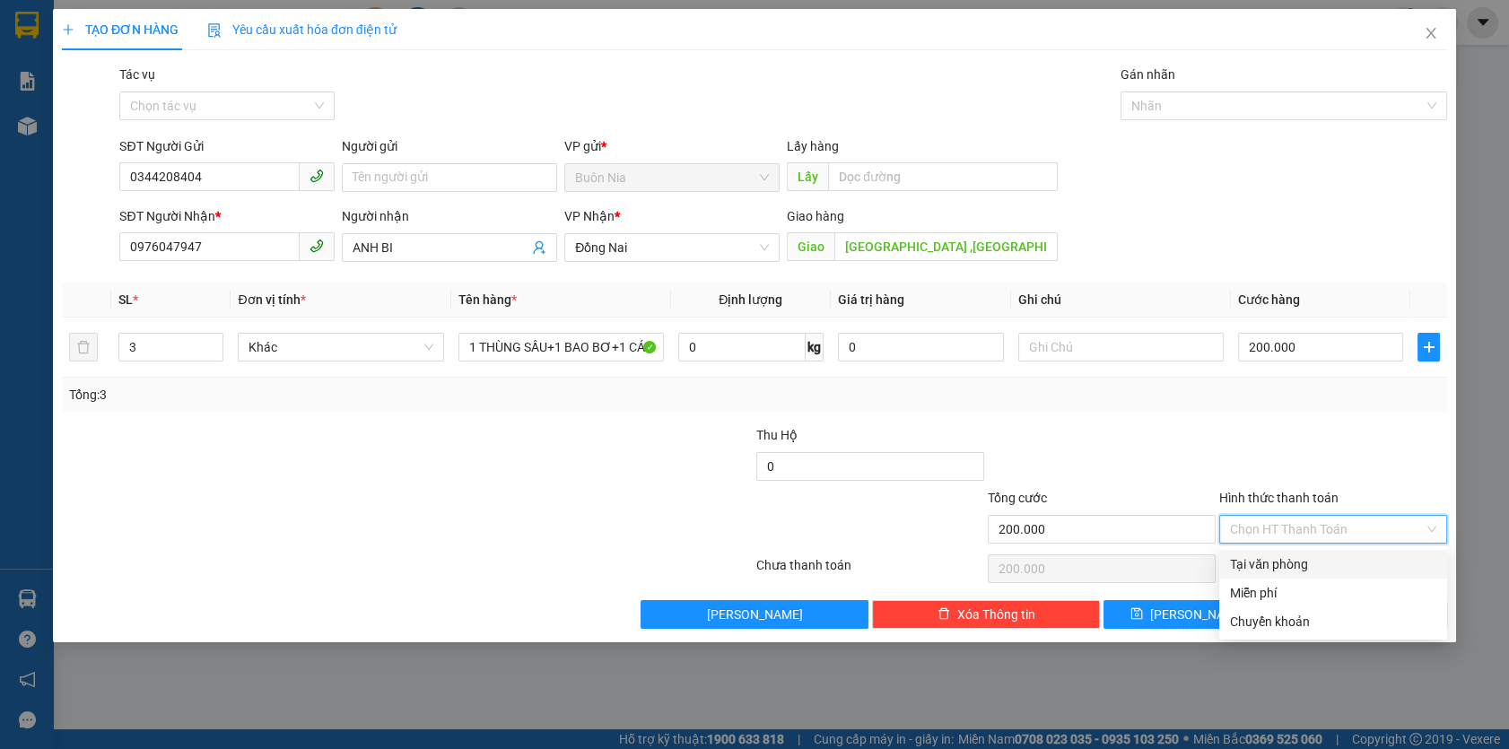
click at [1283, 567] on div "Tại văn phòng" at bounding box center [1333, 564] width 206 height 20
type input "0"
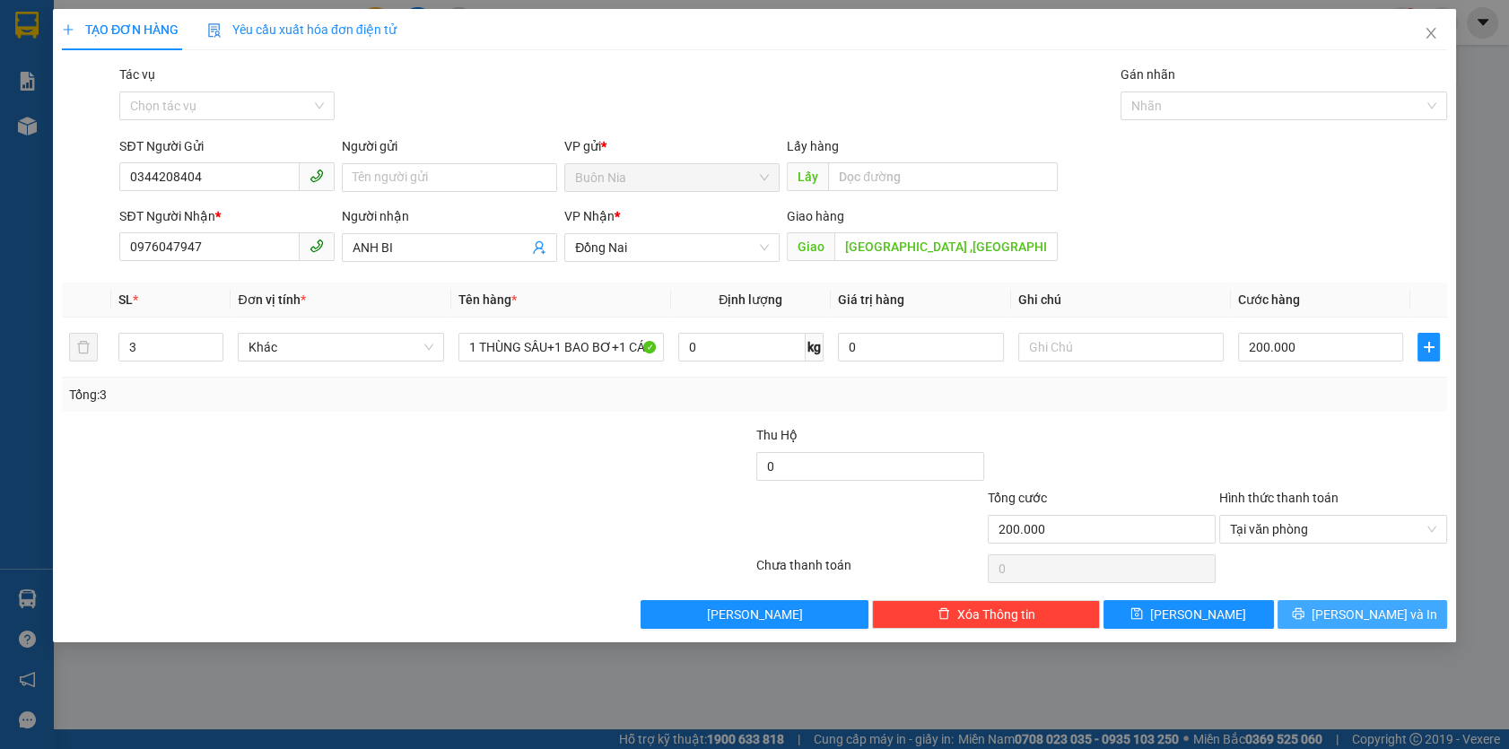
click at [1368, 619] on span "[PERSON_NAME] và In" at bounding box center [1374, 614] width 126 height 20
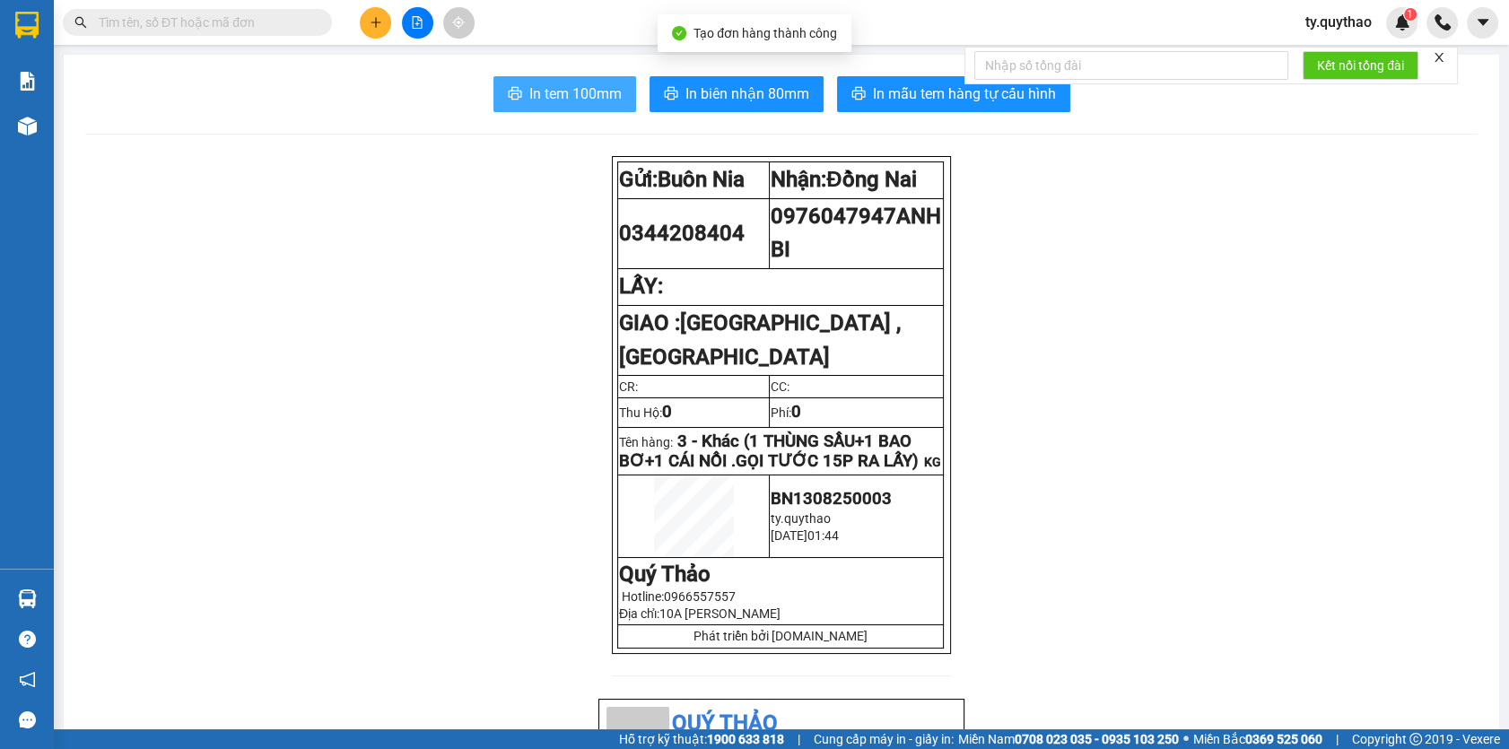
click at [556, 90] on span "In tem 100mm" at bounding box center [575, 94] width 92 height 22
drag, startPoint x: 52, startPoint y: 123, endPoint x: 35, endPoint y: 141, distance: 24.7
click at [51, 122] on div "Kho hàng mới" at bounding box center [27, 125] width 54 height 45
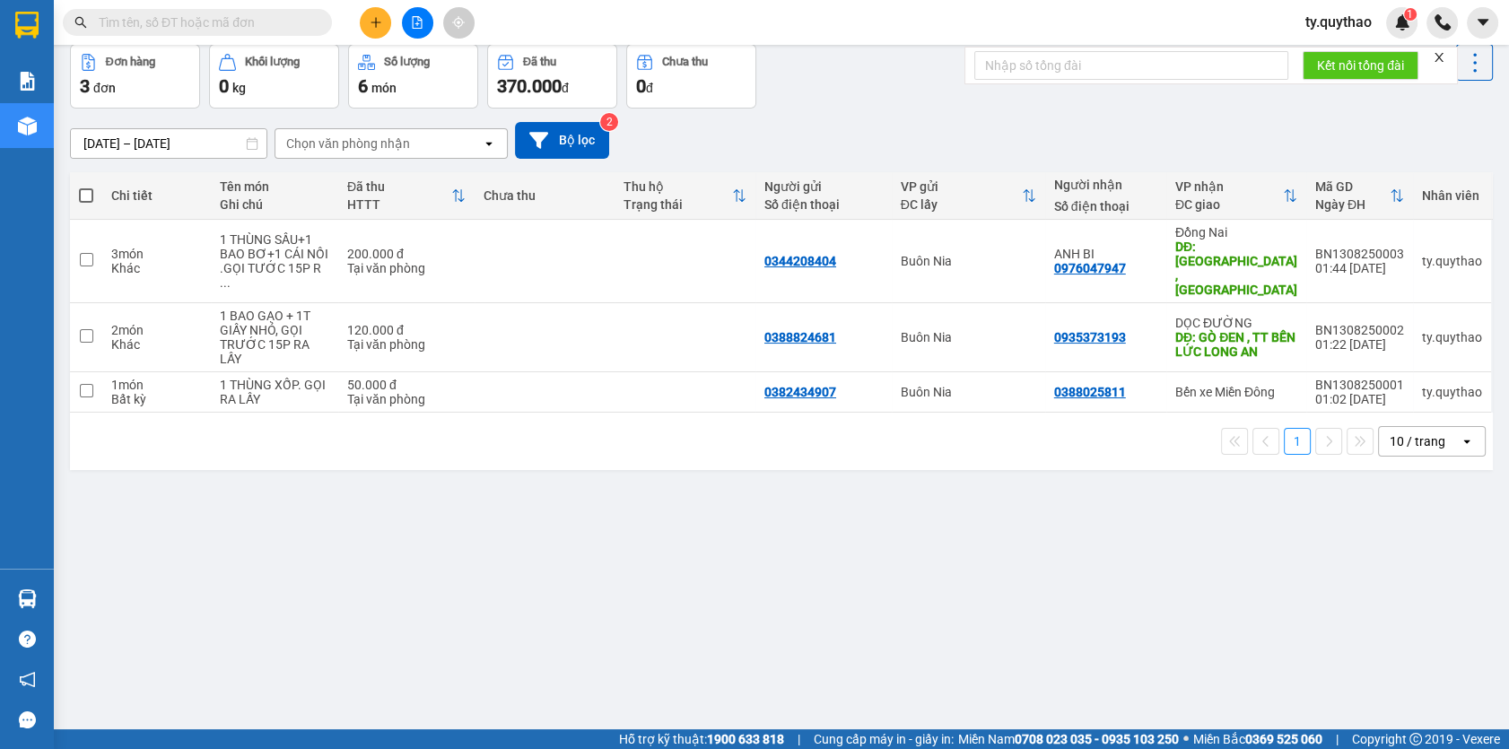
scroll to position [82, 0]
